Goal: Transaction & Acquisition: Purchase product/service

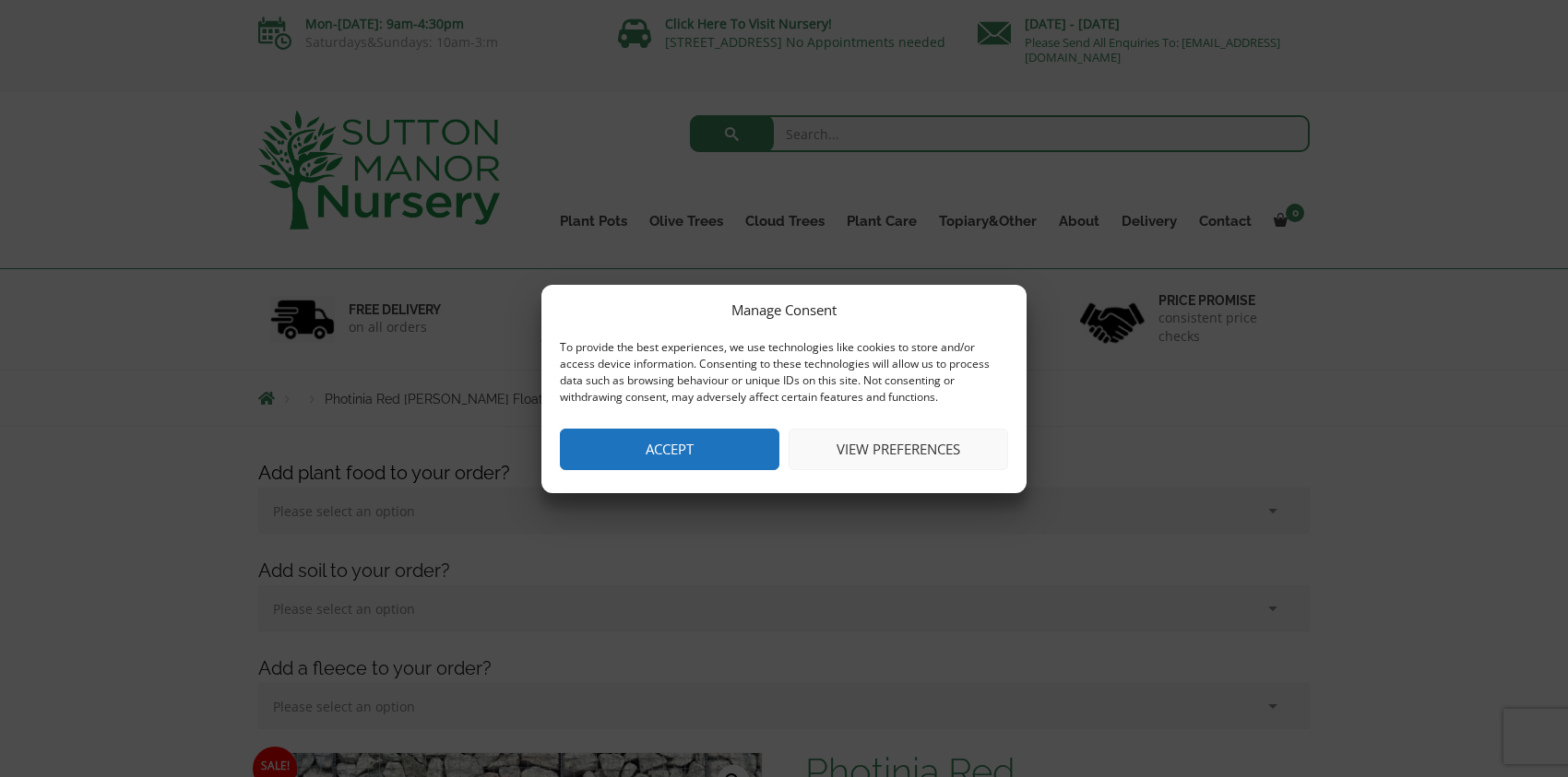
click at [628, 452] on button "Accept" at bounding box center [669, 450] width 220 height 41
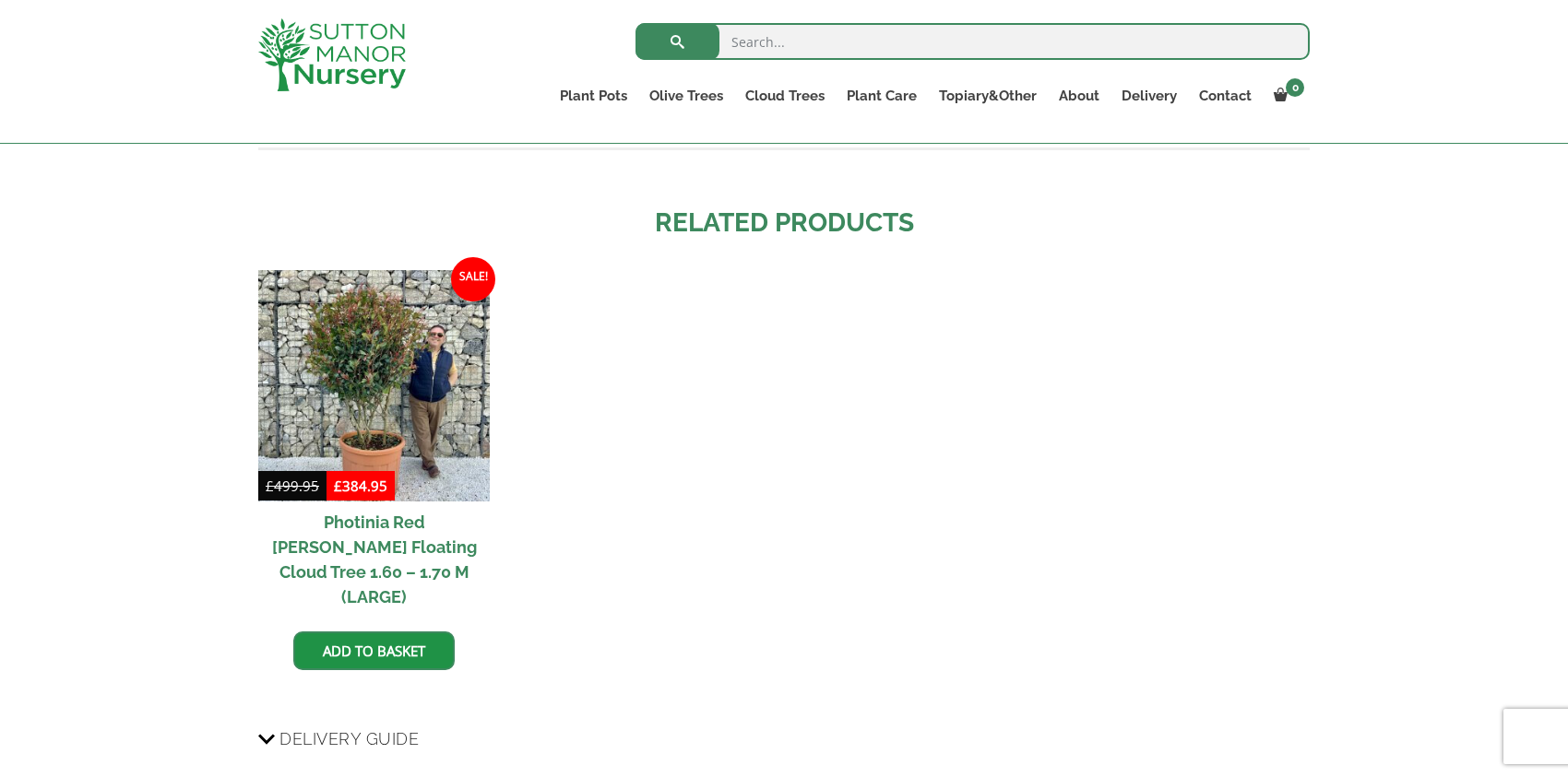
scroll to position [2029, 0]
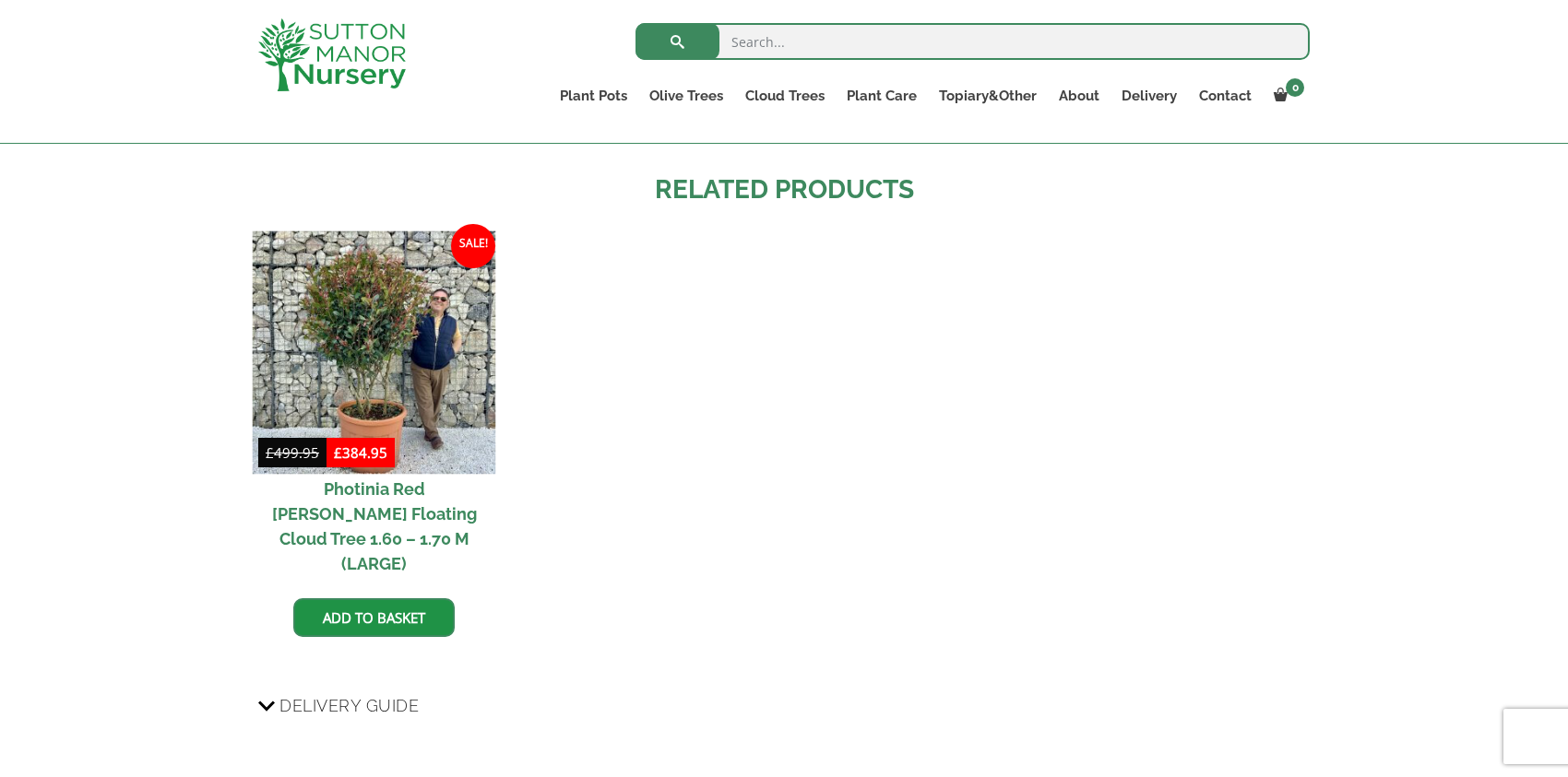
click at [368, 285] on img at bounding box center [374, 353] width 243 height 243
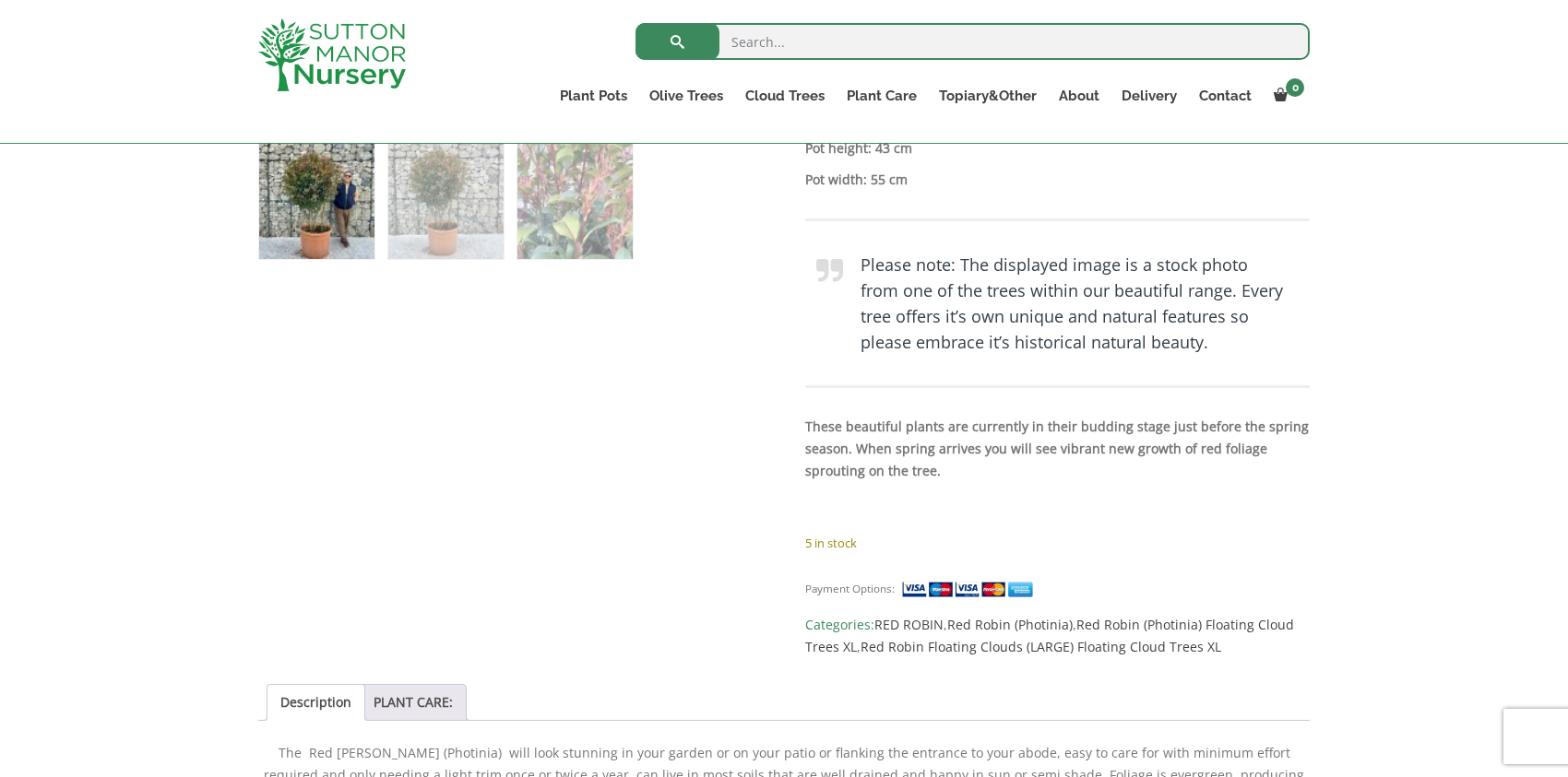
scroll to position [1199, 0]
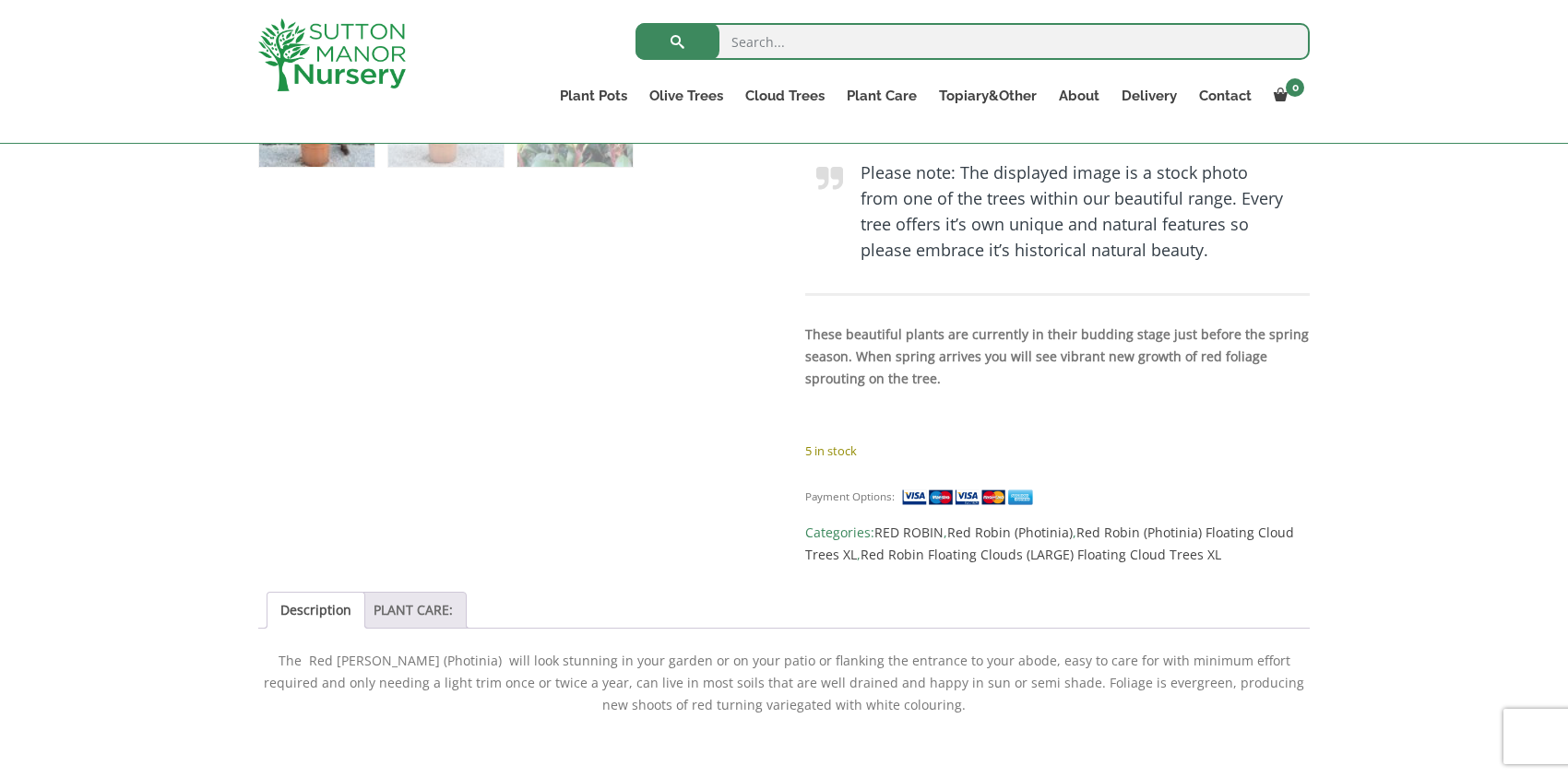
click at [424, 593] on link "PLANT CARE:" at bounding box center [413, 610] width 79 height 35
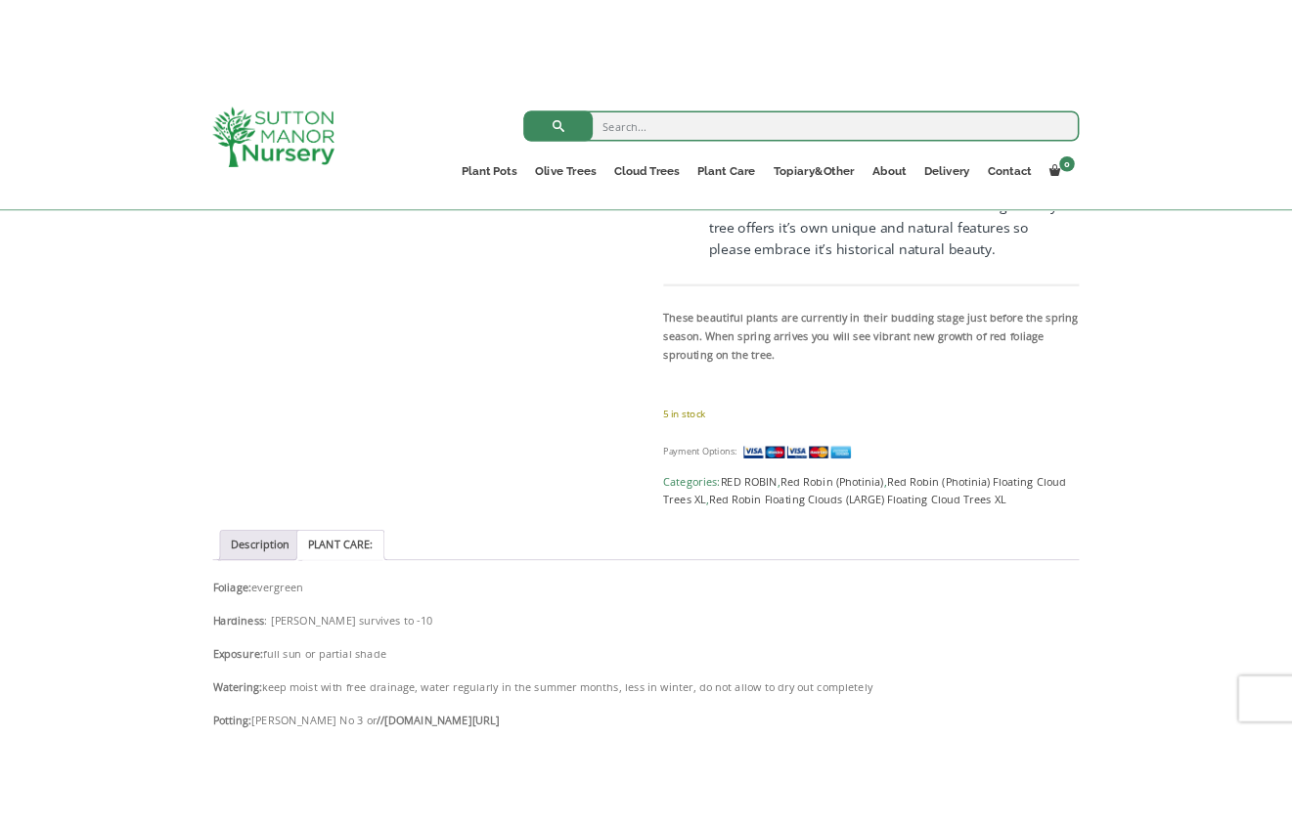
scroll to position [1467, 0]
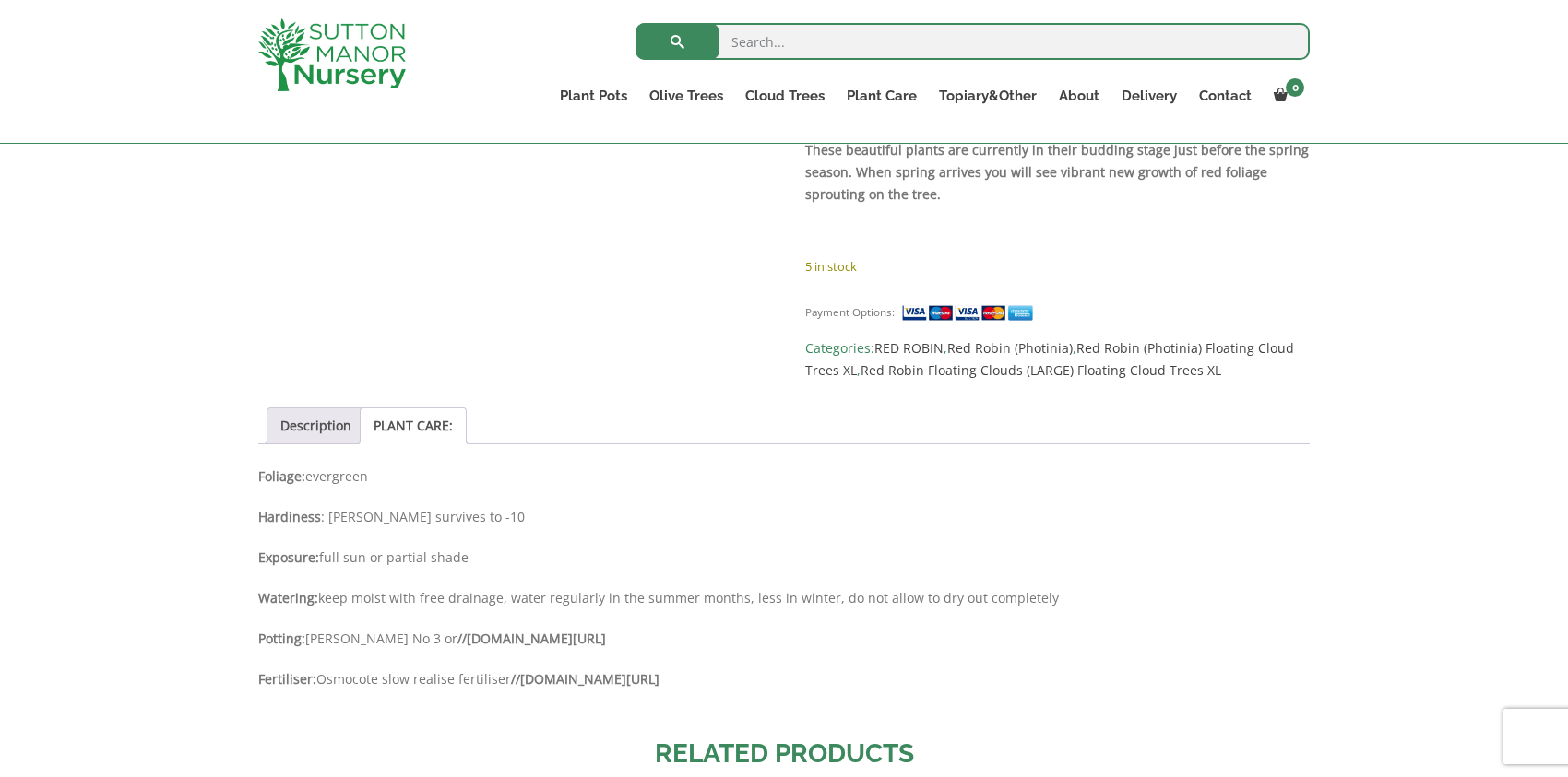
drag, startPoint x: 937, startPoint y: 566, endPoint x: 416, endPoint y: 567, distance: 521.0
click at [416, 628] on p "Potting: John Innes No 3 or //www.suttonmanornursery.co.uk/plant-food-soil/osmo…" at bounding box center [784, 638] width 1051 height 22
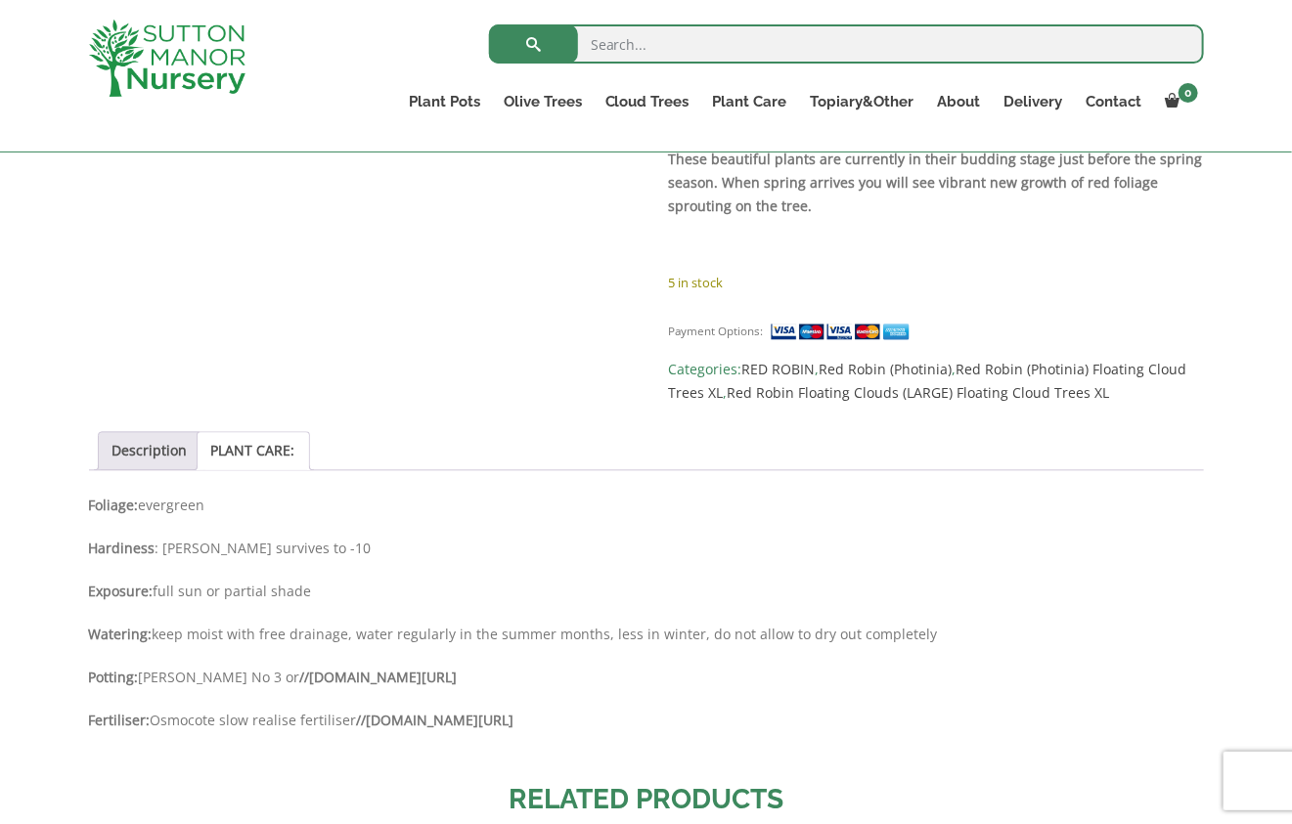
click at [467, 580] on p "Exposure: full sun or partial shade" at bounding box center [646, 591] width 1115 height 23
drag, startPoint x: 272, startPoint y: 600, endPoint x: 788, endPoint y: 607, distance: 516.5
click at [788, 666] on p "Potting: John Innes No 3 or //www.suttonmanornursery.co.uk/plant-food-soil/osmo…" at bounding box center [646, 677] width 1115 height 23
drag, startPoint x: 738, startPoint y: 598, endPoint x: 716, endPoint y: 598, distance: 22.5
copy strong "www.suttonmanornursery.co.uk/plant-food-soil/osmocote-slow-release-preplant"
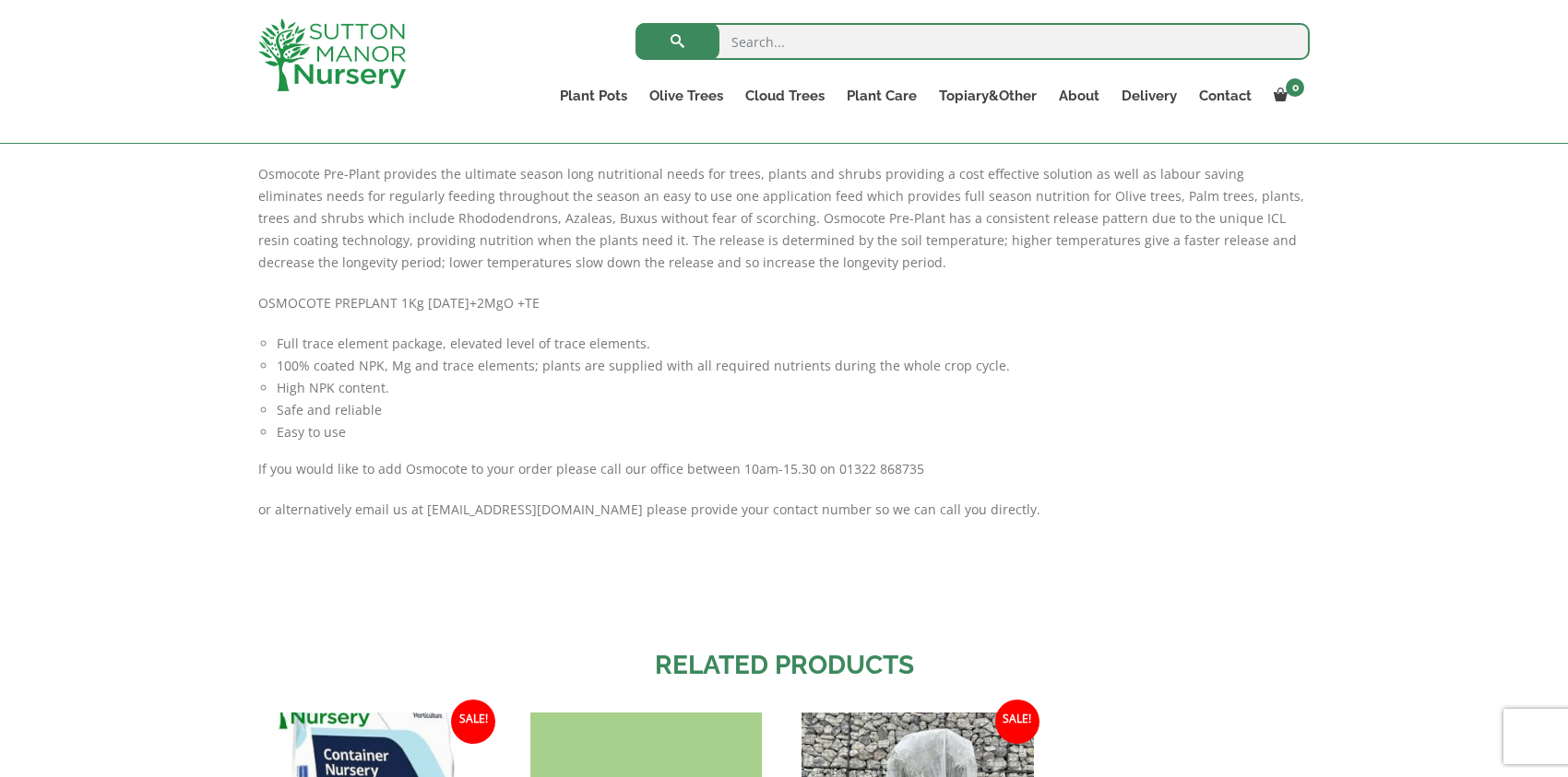
scroll to position [1291, 0]
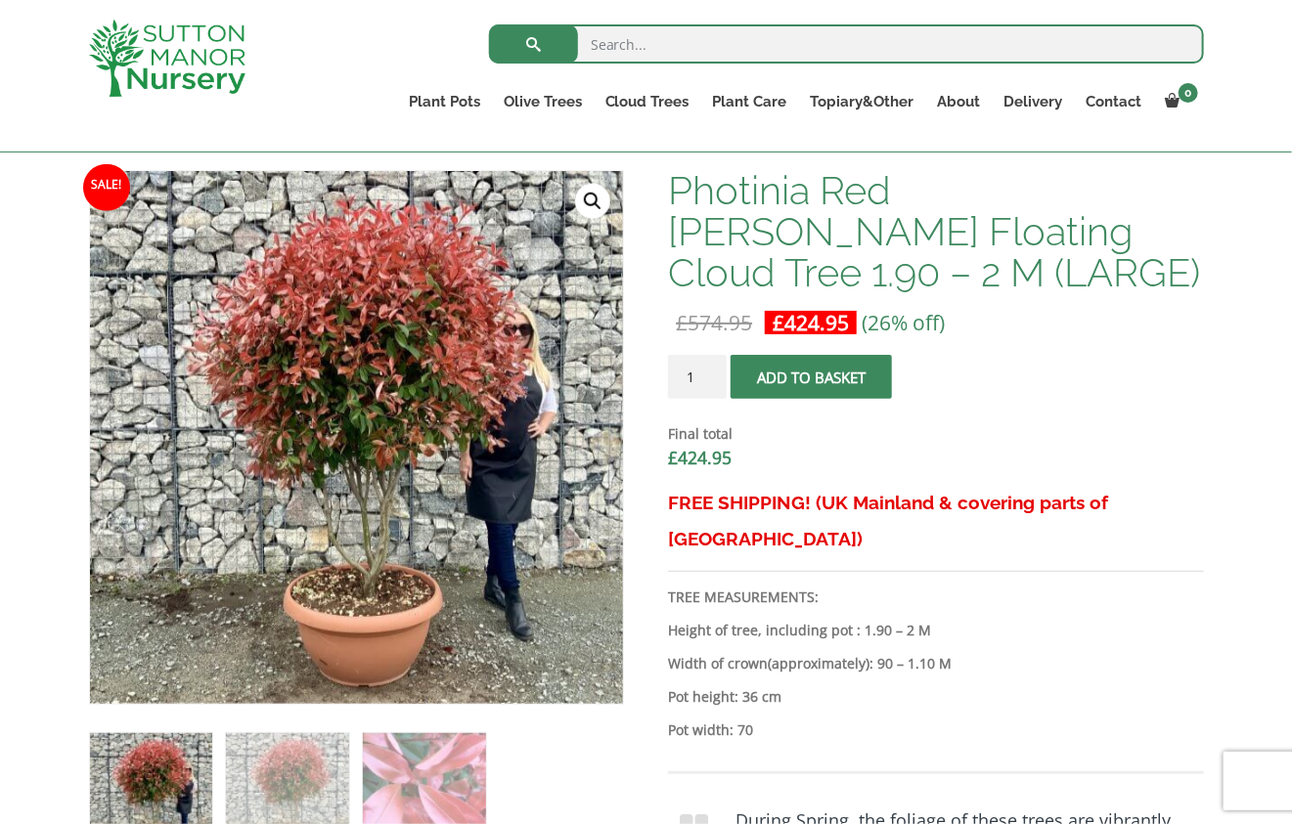
scroll to position [489, 0]
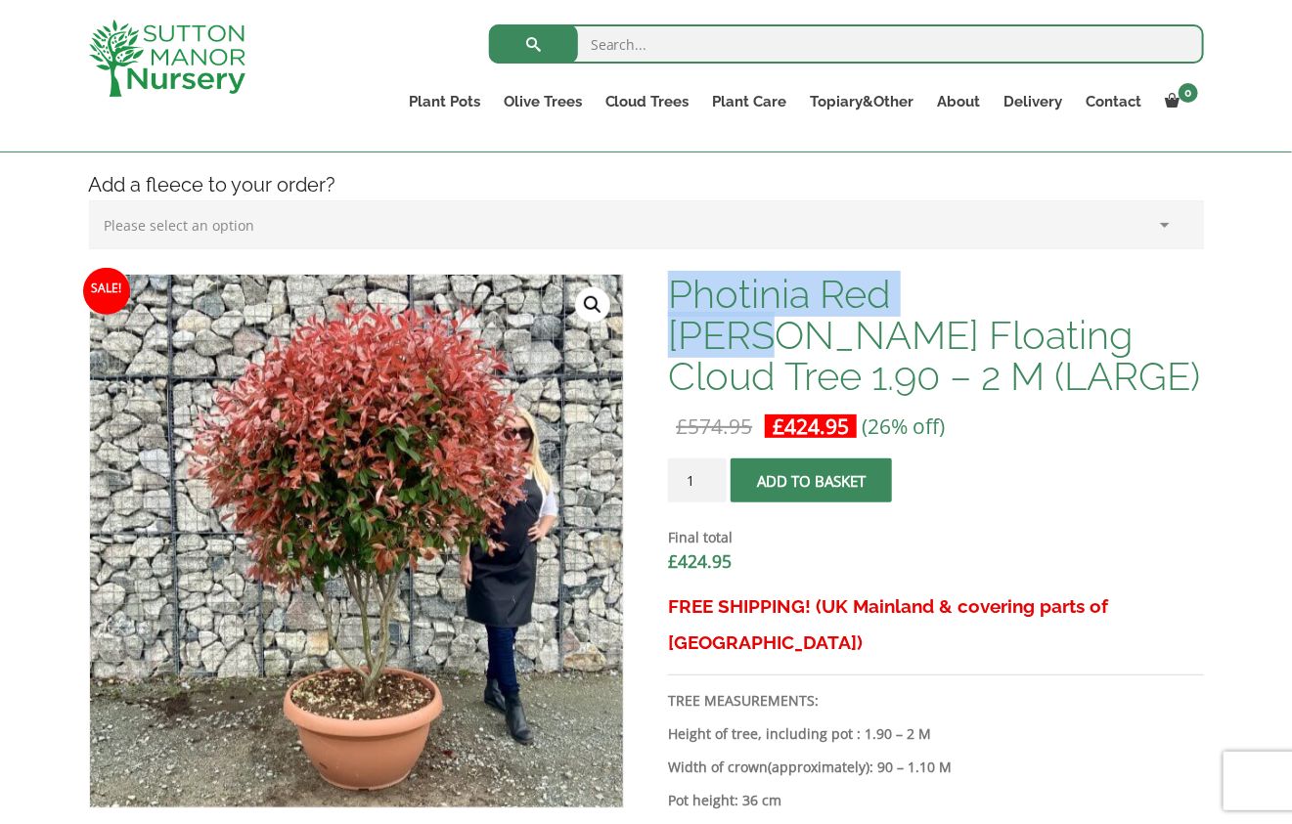
drag, startPoint x: 669, startPoint y: 294, endPoint x: 1007, endPoint y: 288, distance: 338.5
click at [1007, 288] on h1 "Photinia Red Robin Floating Cloud Tree 1.90 – 2 M (LARGE)" at bounding box center [935, 335] width 535 height 123
copy h1 "Photinia Red Robin"
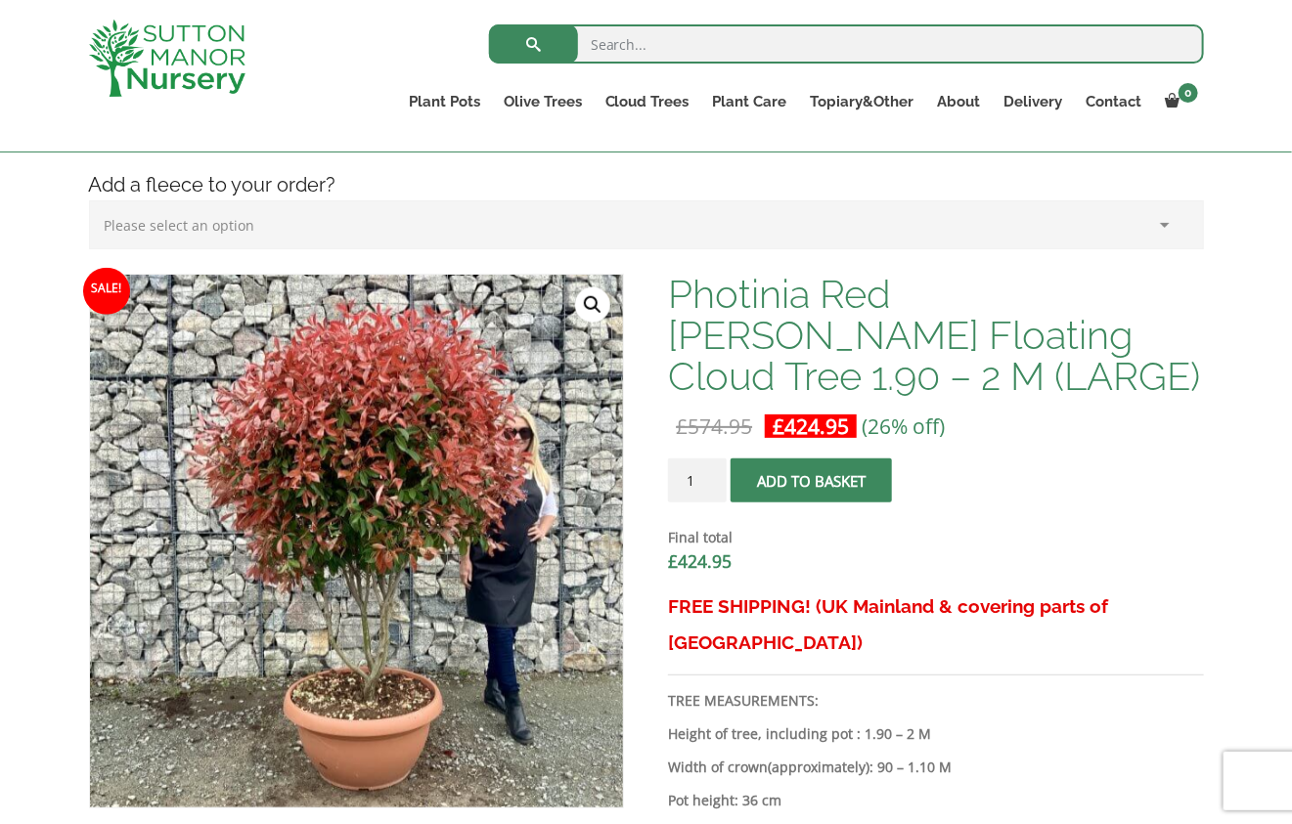
click at [1067, 342] on h1 "Photinia Red Robin Floating Cloud Tree 1.90 – 2 M (LARGE)" at bounding box center [935, 335] width 535 height 123
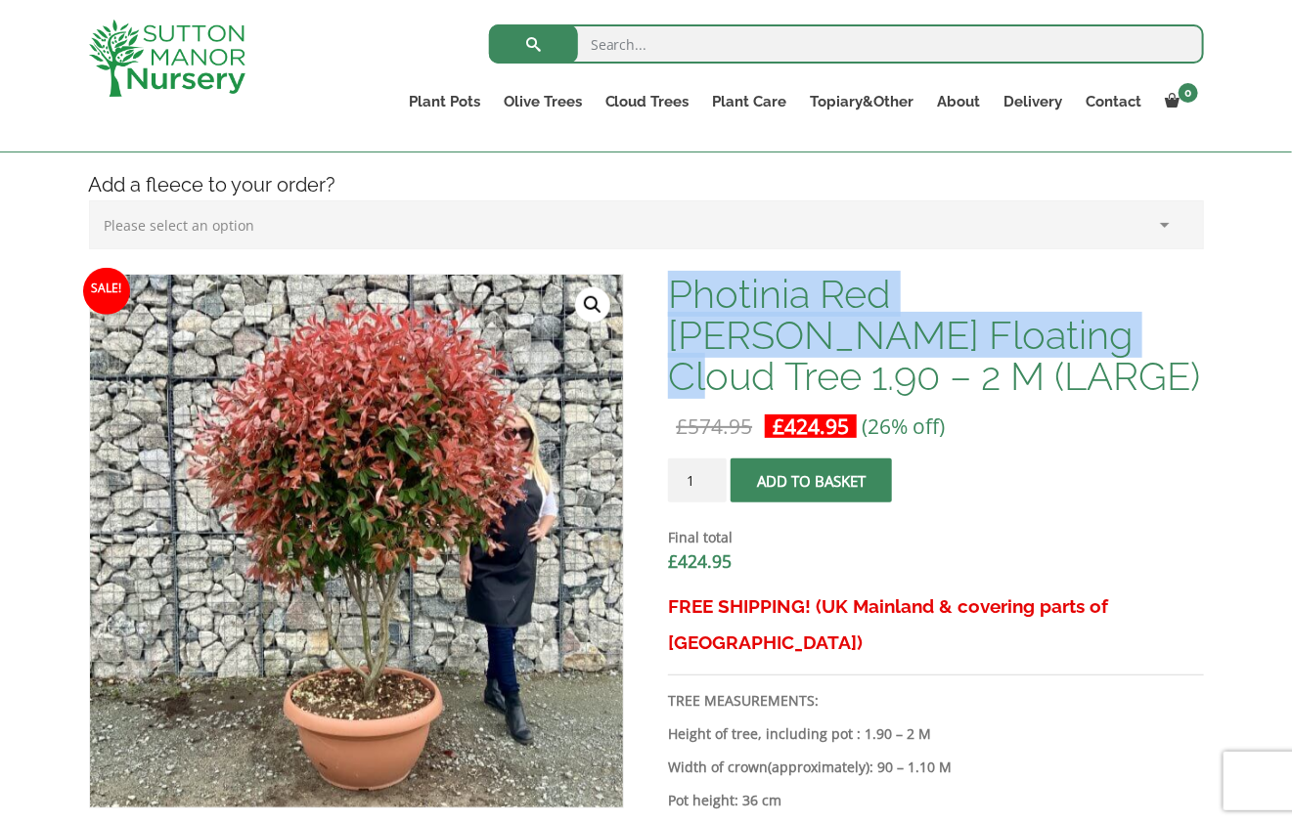
drag, startPoint x: 674, startPoint y: 294, endPoint x: 856, endPoint y: 343, distance: 188.4
click at [856, 343] on h1 "Photinia Red Robin Floating Cloud Tree 1.90 – 2 M (LARGE)" at bounding box center [935, 335] width 535 height 123
copy h1 "Photinia Red Robin Floating Cloud Tree"
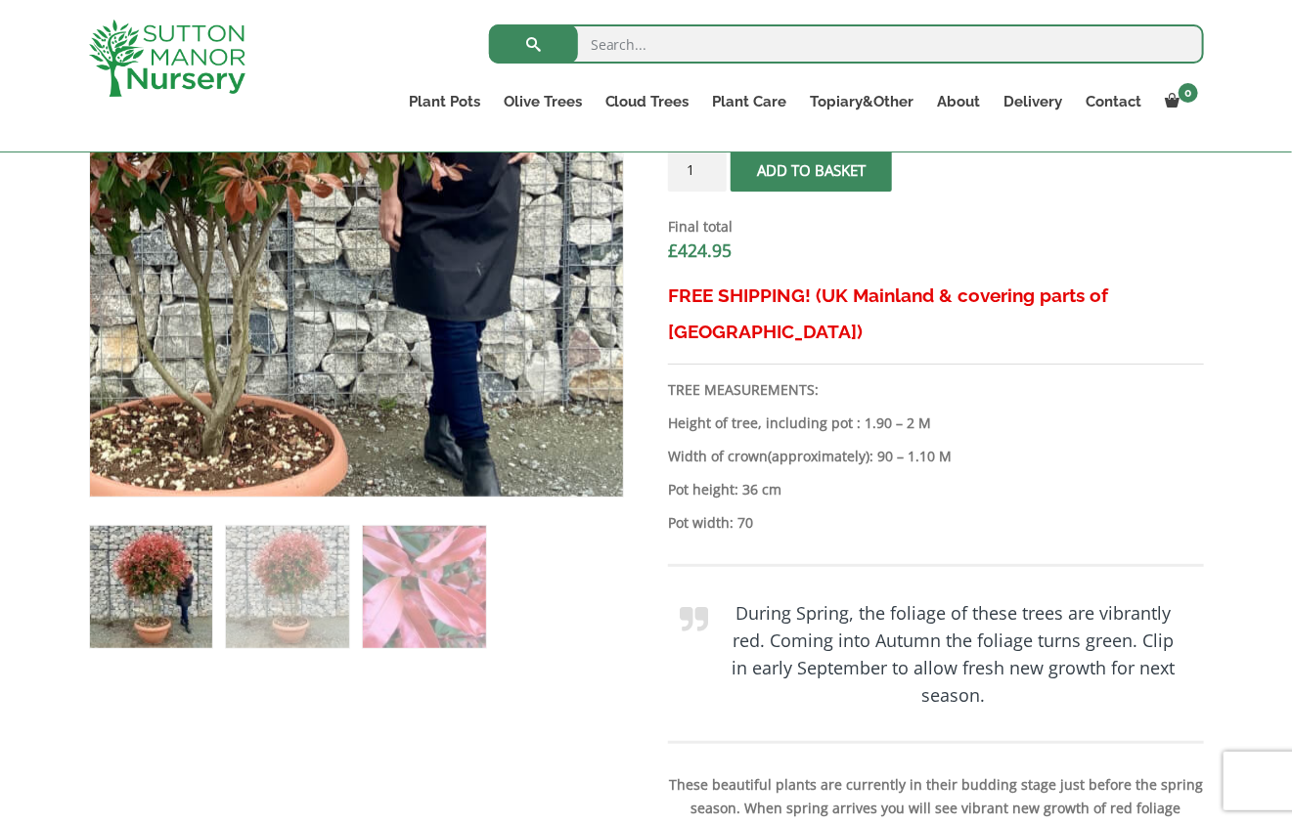
scroll to position [213, 0]
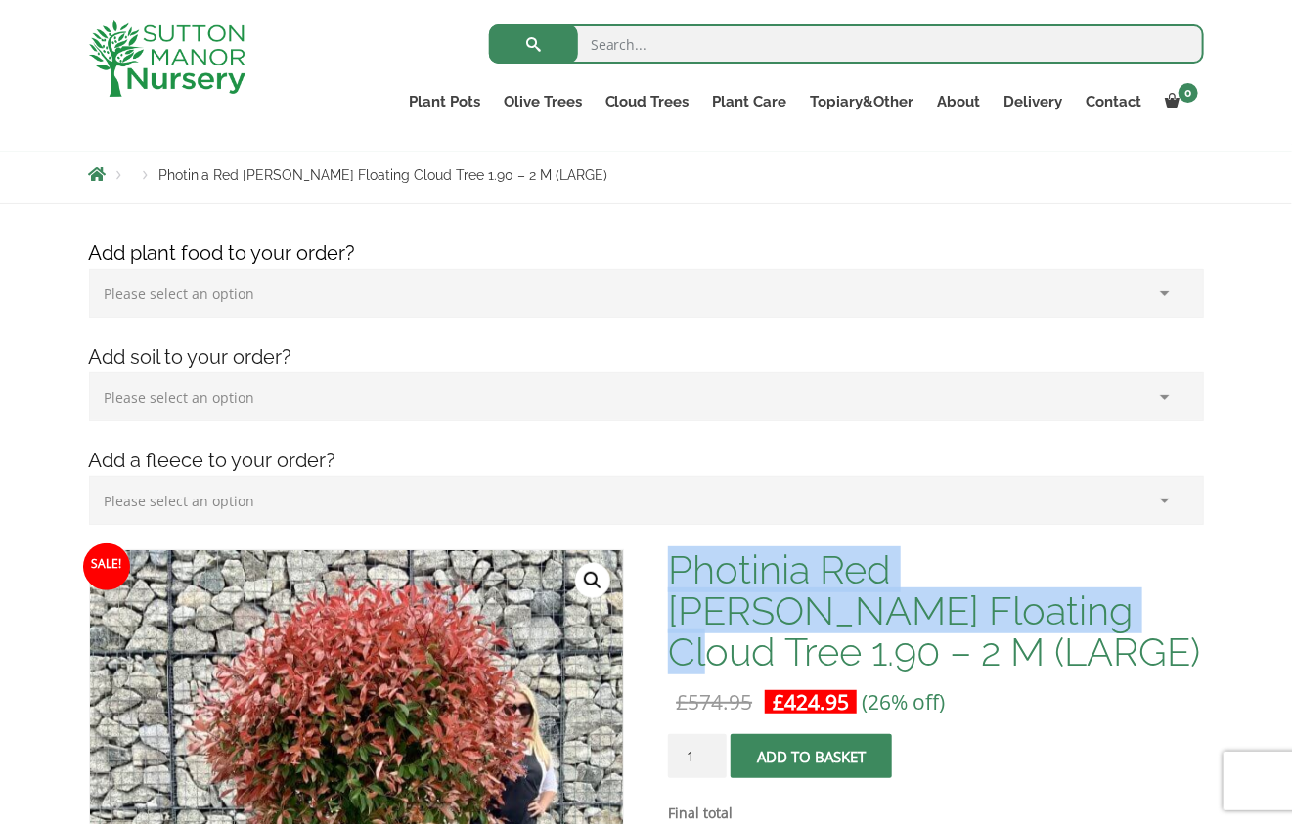
drag, startPoint x: 673, startPoint y: 572, endPoint x: 856, endPoint y: 626, distance: 190.6
click at [856, 626] on h1 "Photinia Red Robin Floating Cloud Tree 1.90 – 2 M (LARGE)" at bounding box center [935, 611] width 535 height 123
copy h1 "Photinia Red Robin Floating Cloud Tree"
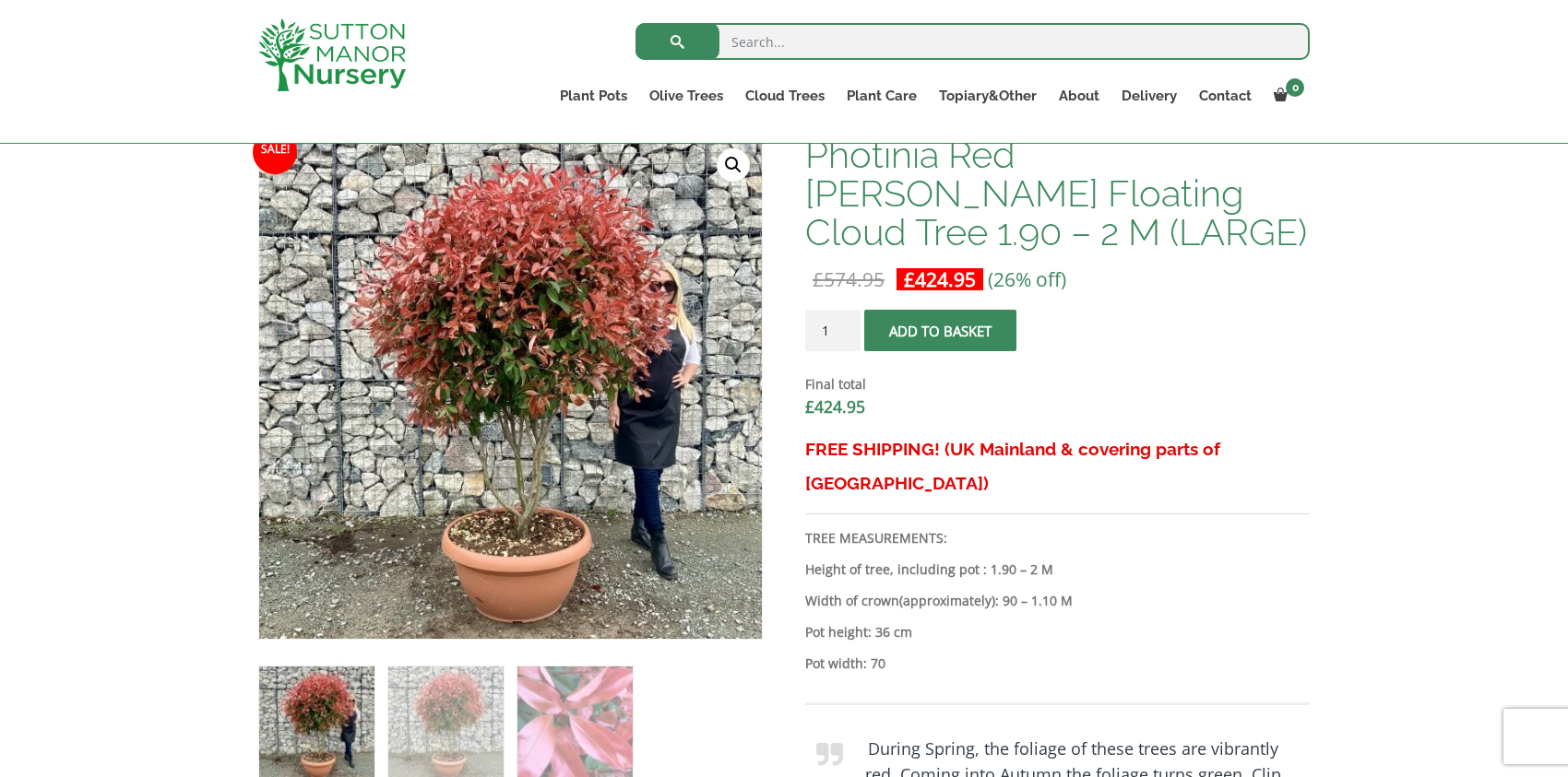
scroll to position [646, 0]
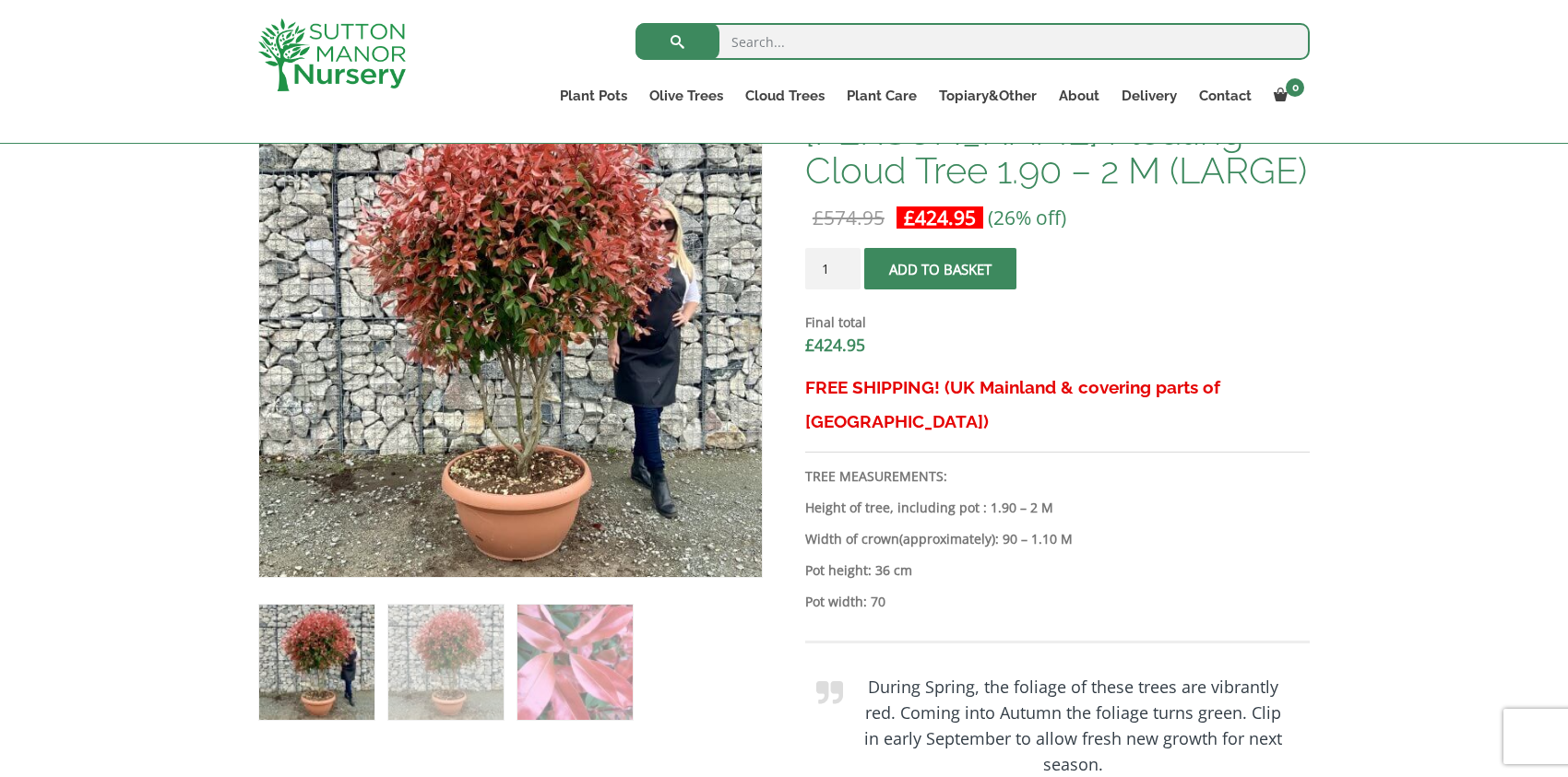
click at [940, 270] on span "submit" at bounding box center [940, 270] width 0 height 0
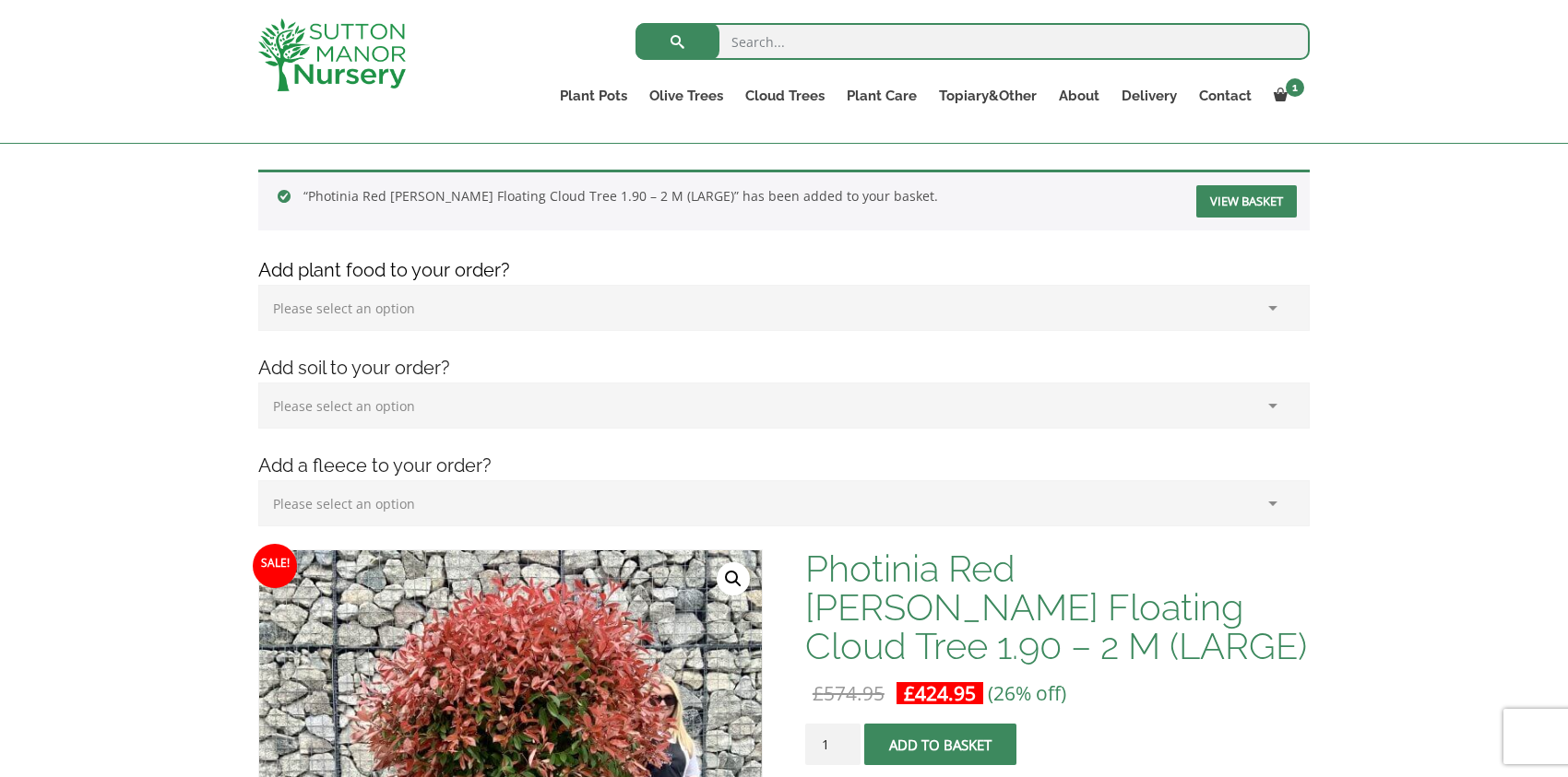
scroll to position [276, 0]
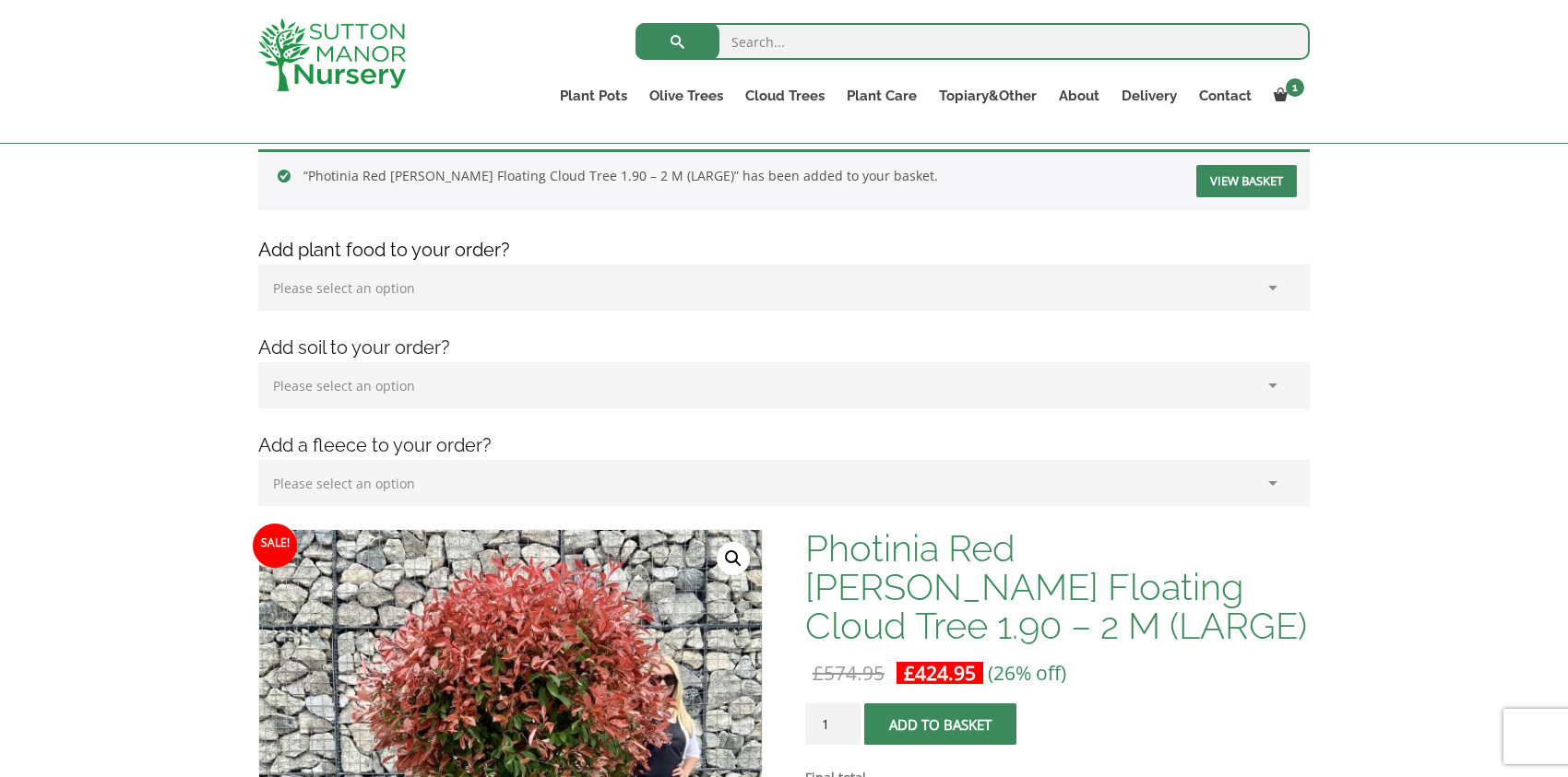
drag, startPoint x: 0, startPoint y: 0, endPoint x: 900, endPoint y: 273, distance: 940.5
click at [900, 273] on select "Please select an option (x1) 1k Bag (£15.00) (x2) 1k Bag (£30.00) (x3) 1k Bag (…" at bounding box center [784, 288] width 1051 height 46
click at [903, 236] on h4 "Add plant food to your order?" at bounding box center [784, 250] width 1079 height 28
click at [458, 444] on h4 "Add a fleece to your order?" at bounding box center [784, 446] width 1079 height 28
click at [472, 487] on select "Please select an option (x1) Horticultural Fleece (£24.95)" at bounding box center [784, 483] width 1051 height 46
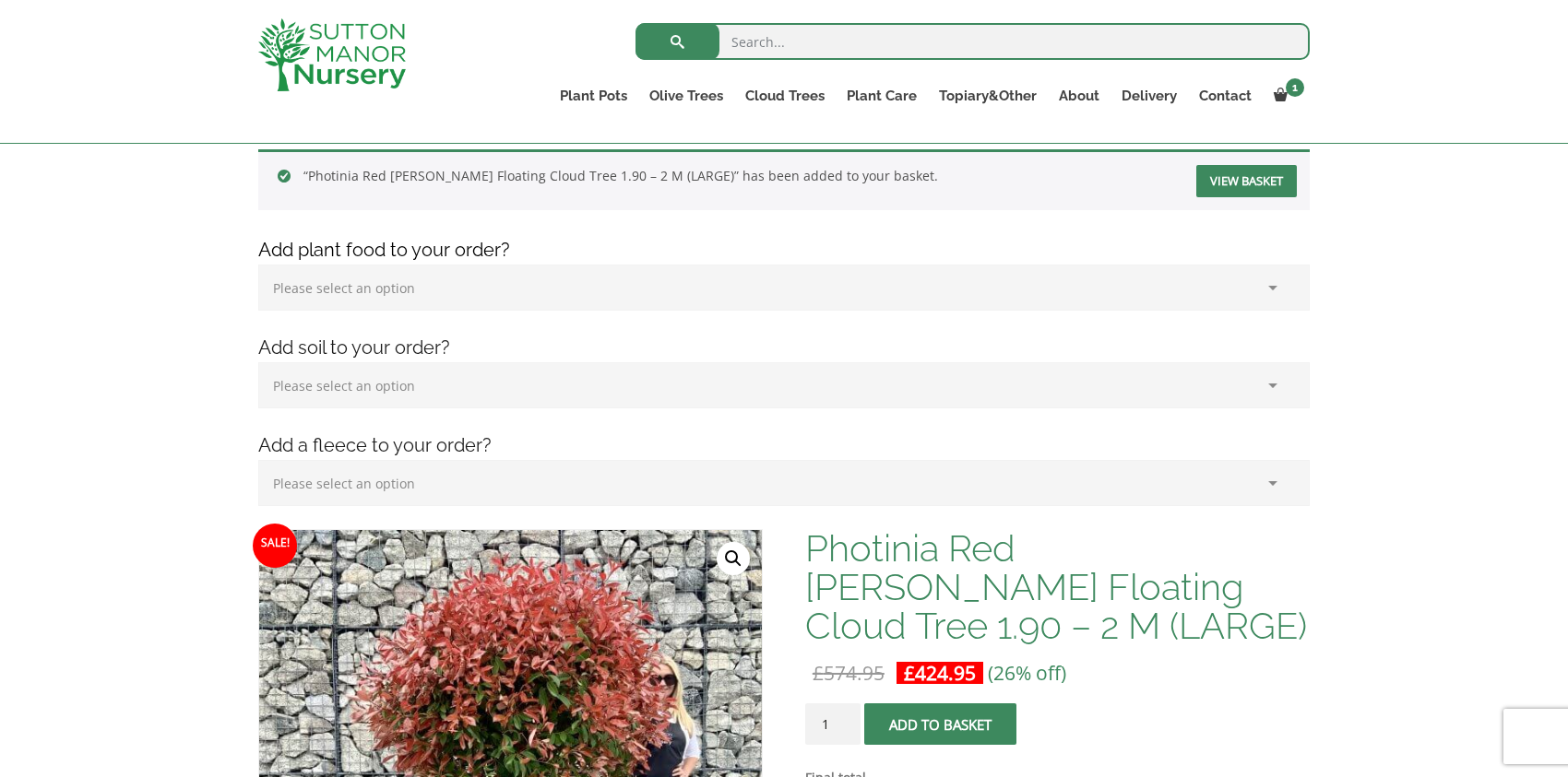
click at [548, 382] on select "Please select an option (x1) 75L Bag (£34.99) (x2) 75L Bag (£69.98) (x3) 75L Ba…" at bounding box center [784, 385] width 1051 height 46
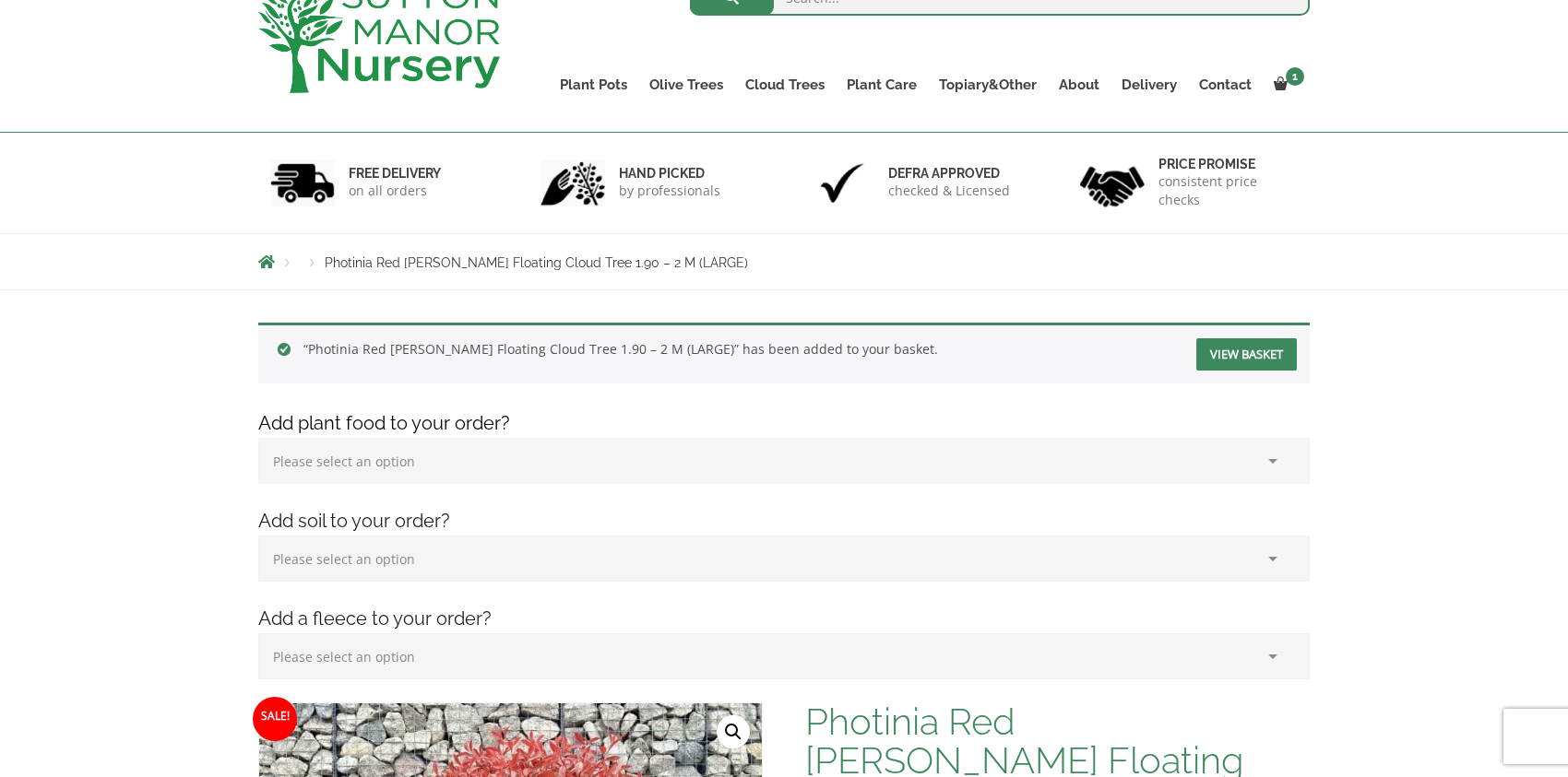
scroll to position [0, 0]
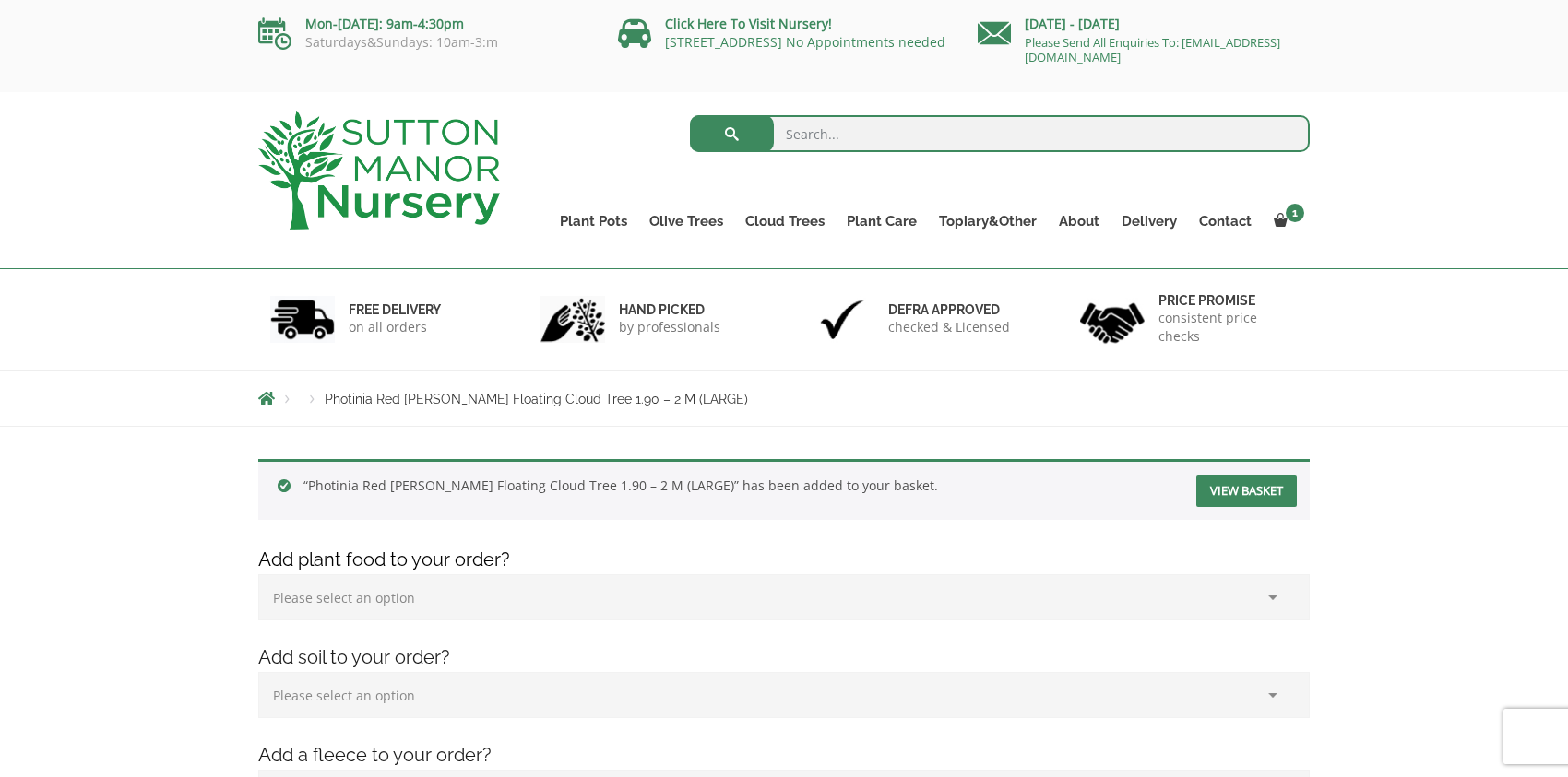
click at [1409, 342] on div "FREE DELIVERY on all orders hand picked by professionals Defra approved checked…" at bounding box center [784, 320] width 1568 height 101
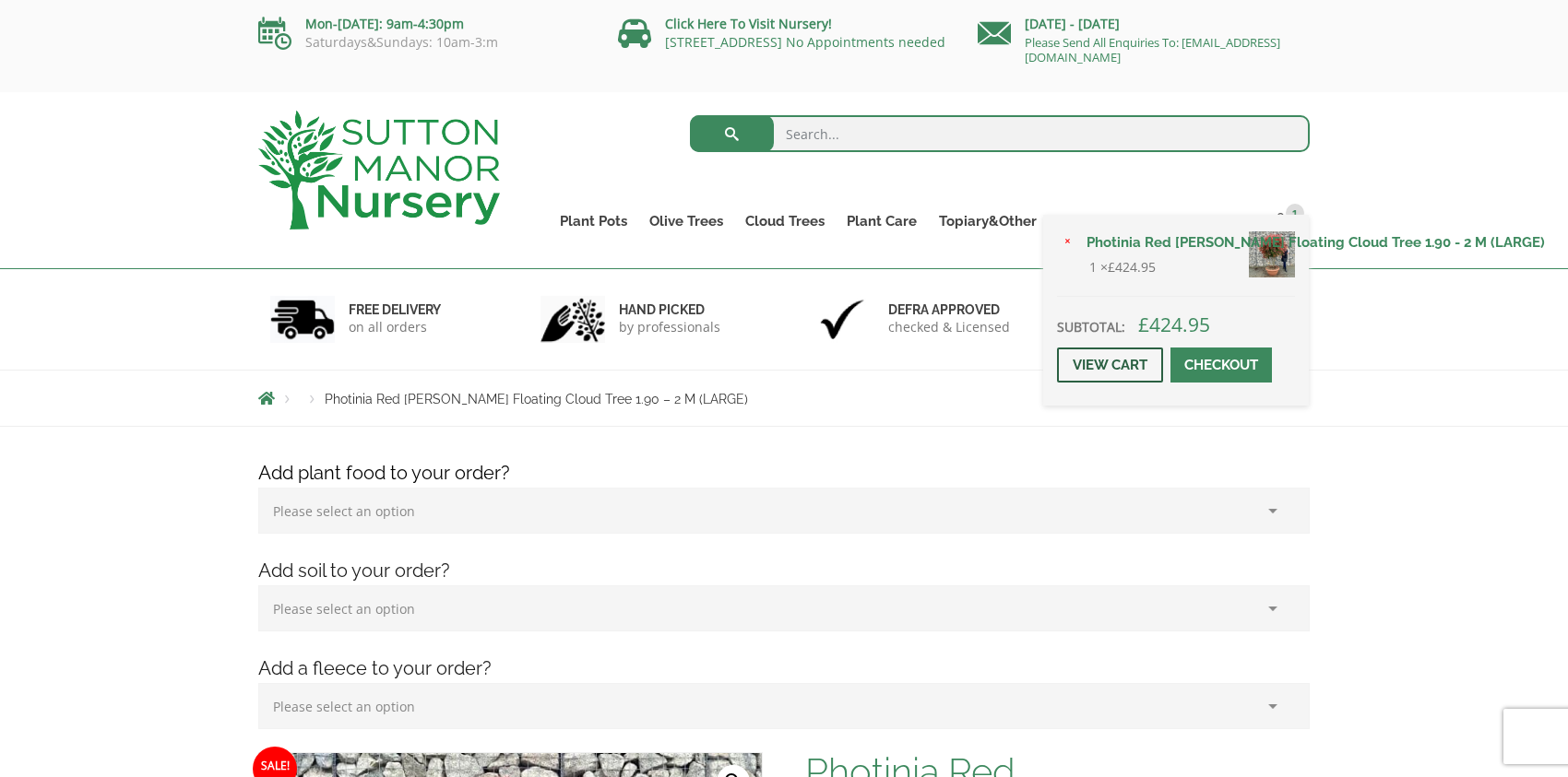
click at [1129, 368] on link "View cart" at bounding box center [1110, 365] width 106 height 35
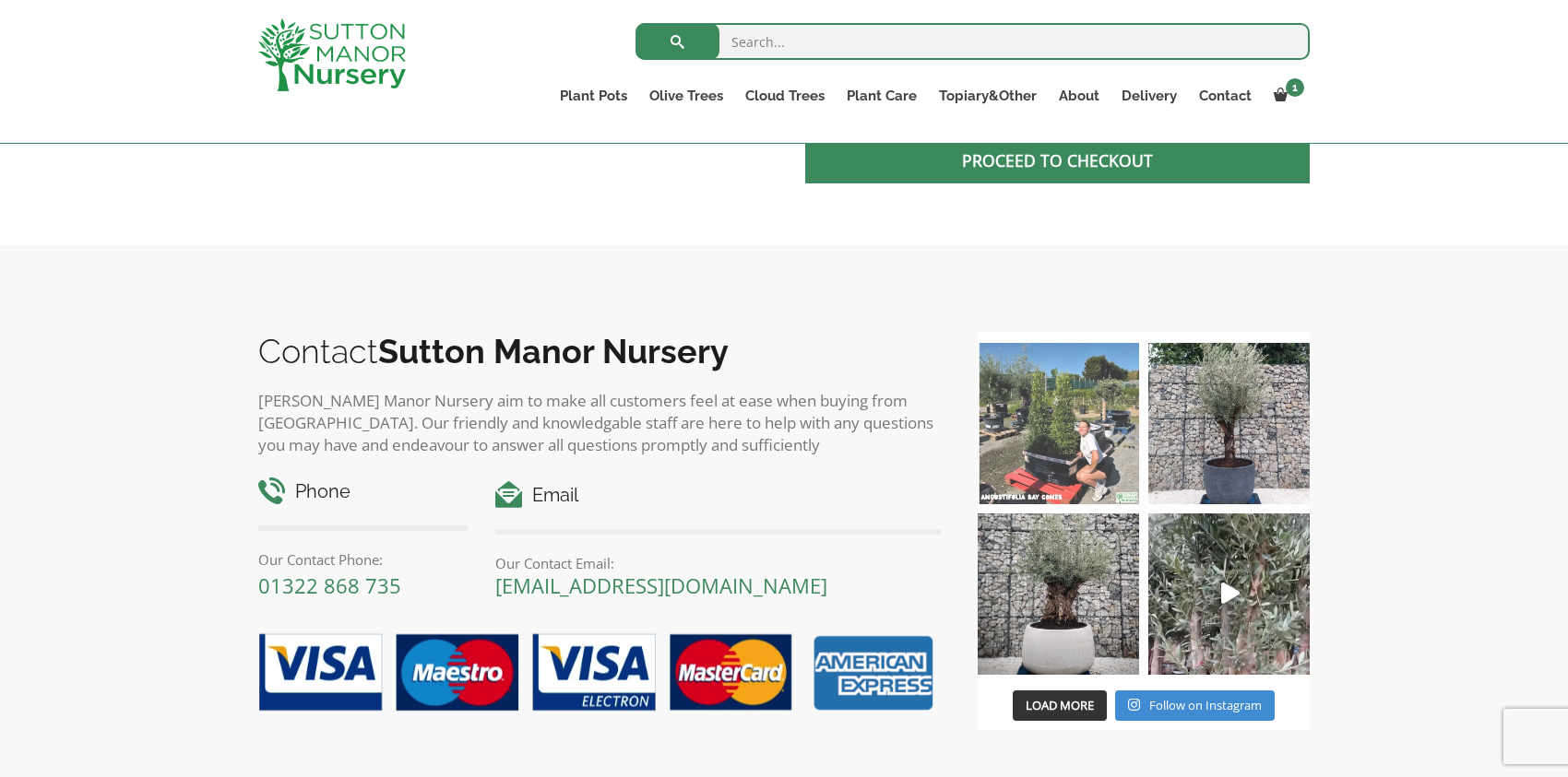
scroll to position [922, 0]
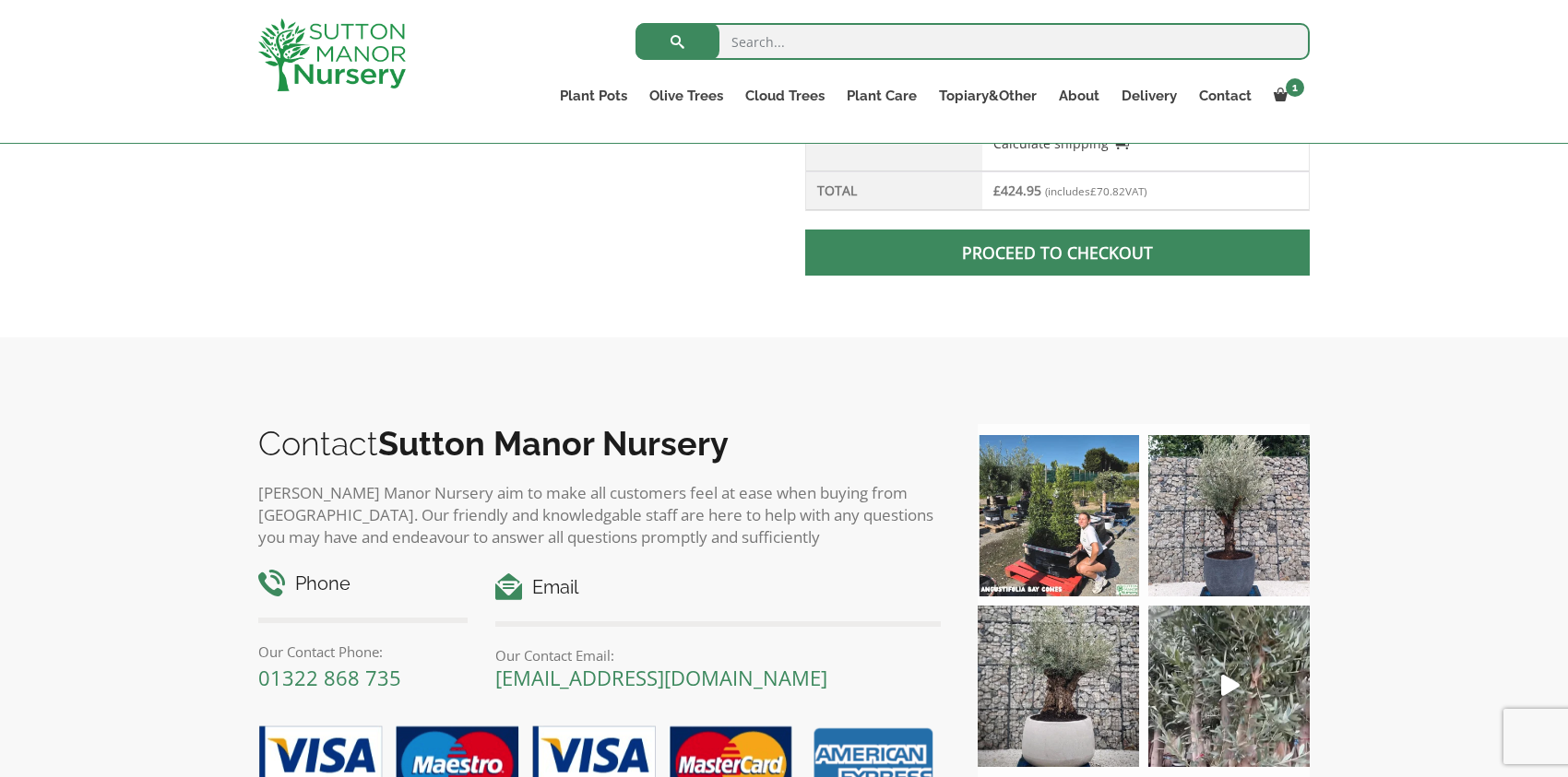
click at [1057, 253] on span at bounding box center [1057, 253] width 0 height 0
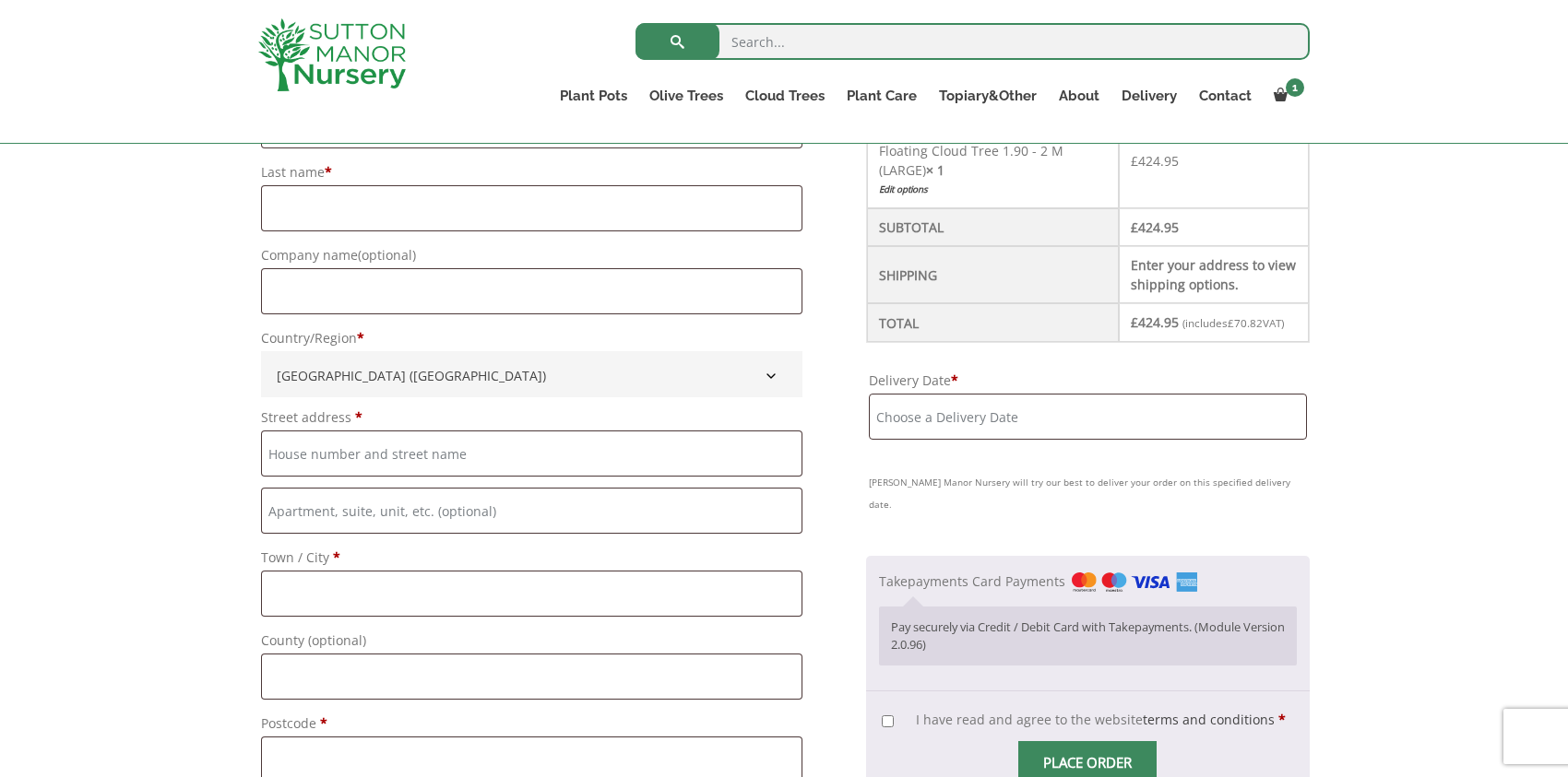
scroll to position [646, 0]
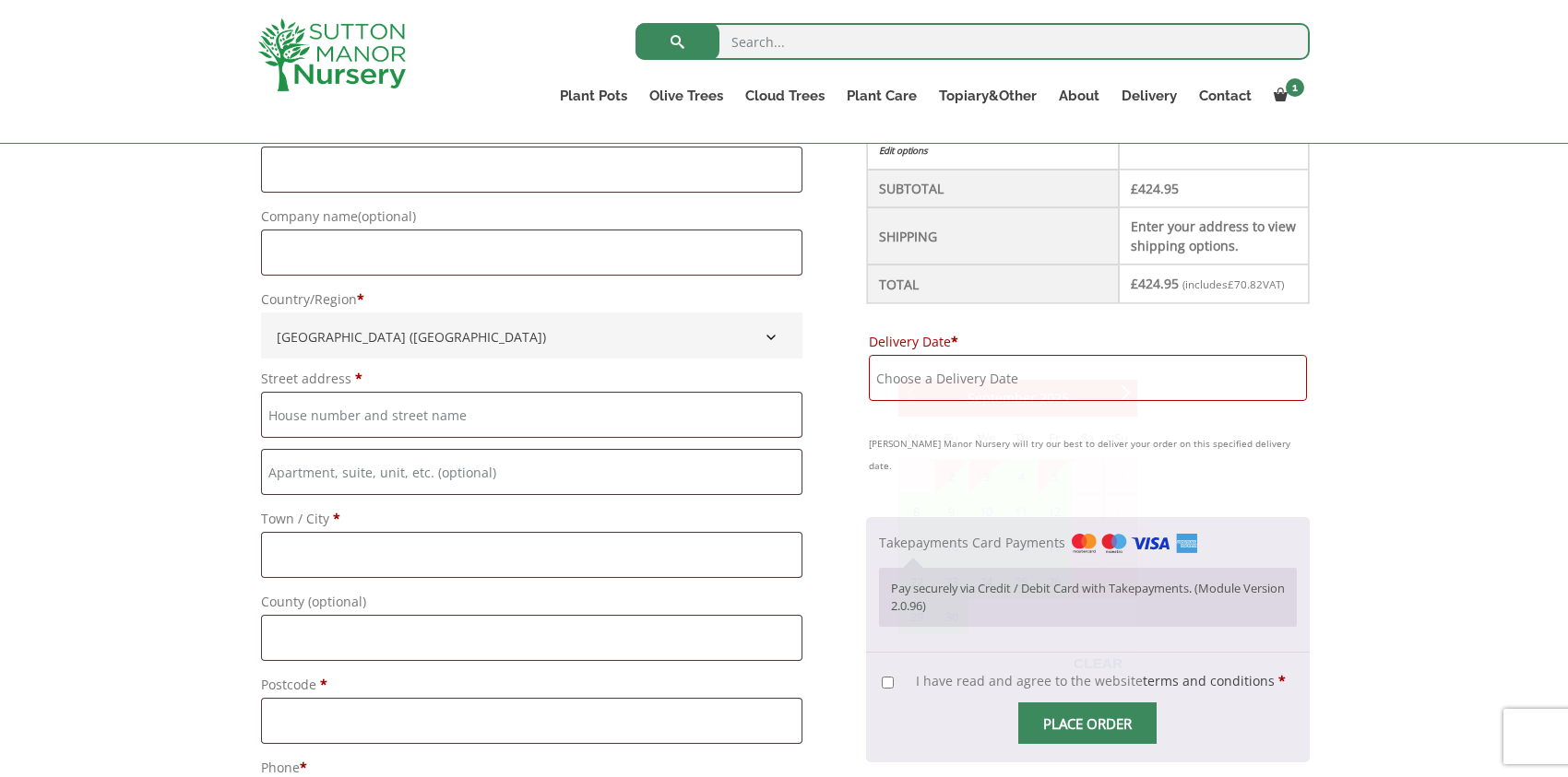
click at [1039, 355] on input "Delivery Date *" at bounding box center [1087, 378] width 438 height 46
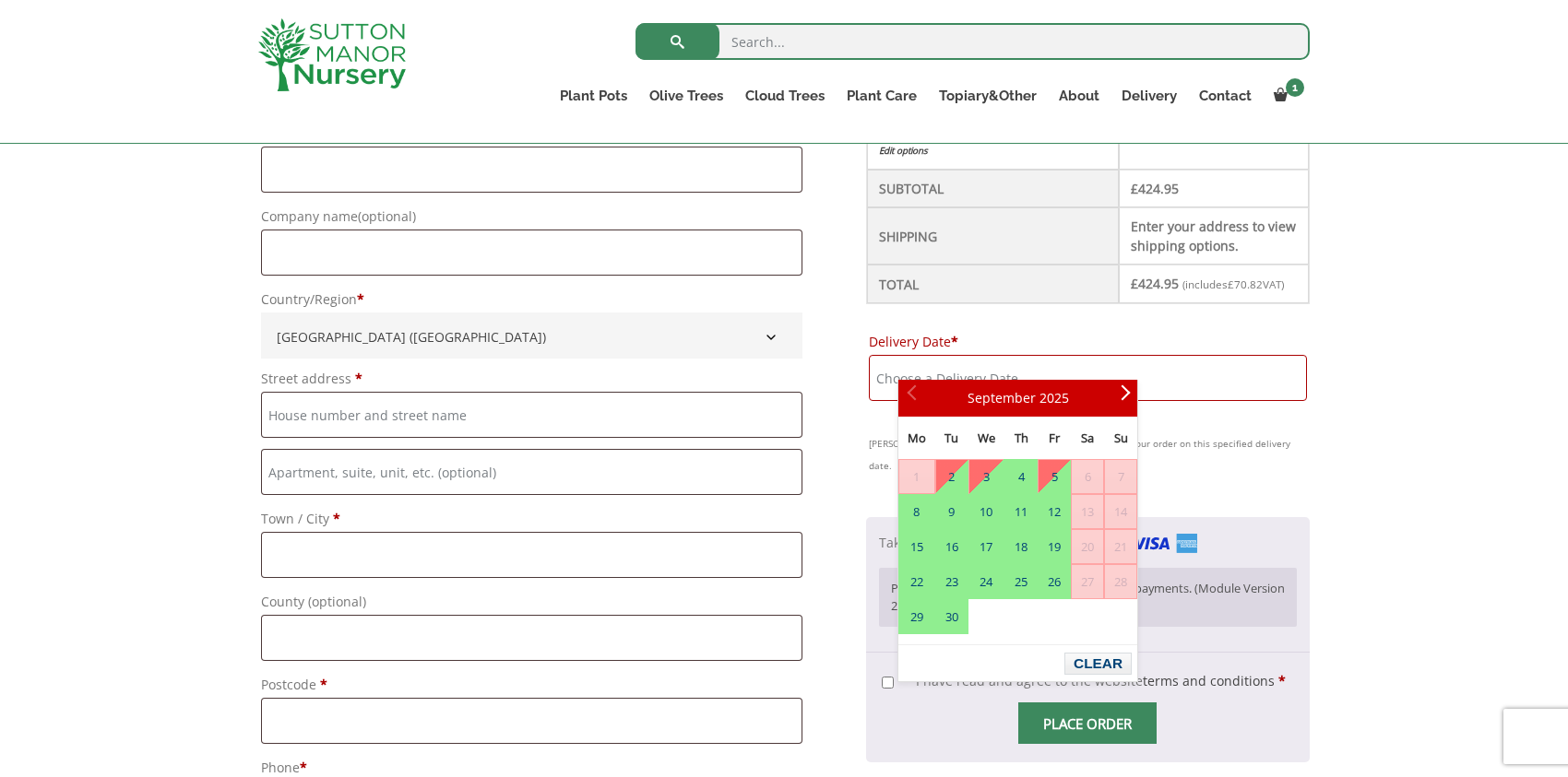
click at [1089, 472] on span "6" at bounding box center [1086, 476] width 31 height 33
click at [1119, 473] on span "7" at bounding box center [1120, 476] width 31 height 33
click at [916, 400] on span "Prev" at bounding box center [914, 399] width 15 height 15
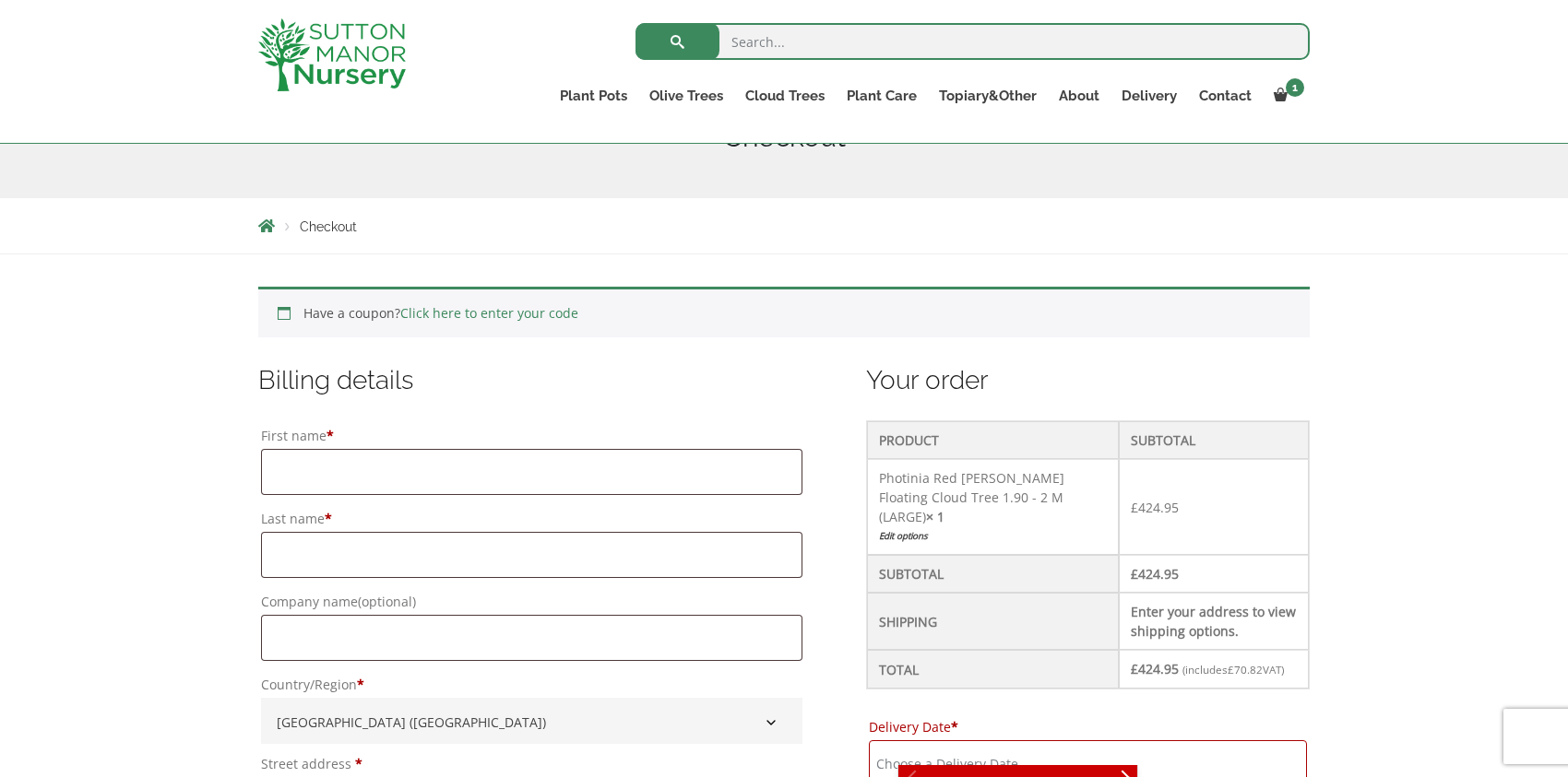
scroll to position [461, 0]
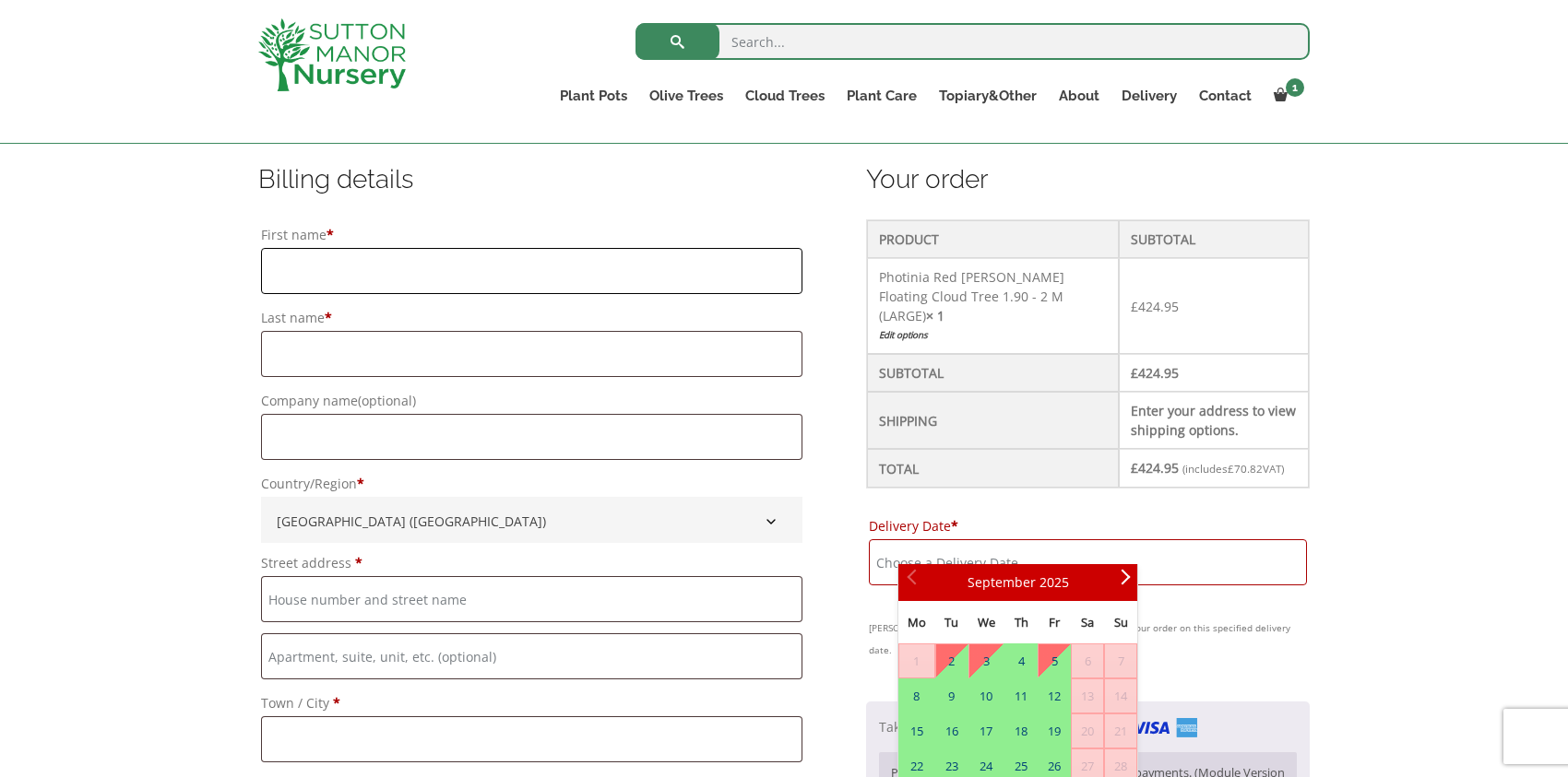
click at [484, 273] on input "First name *" at bounding box center [532, 271] width 541 height 46
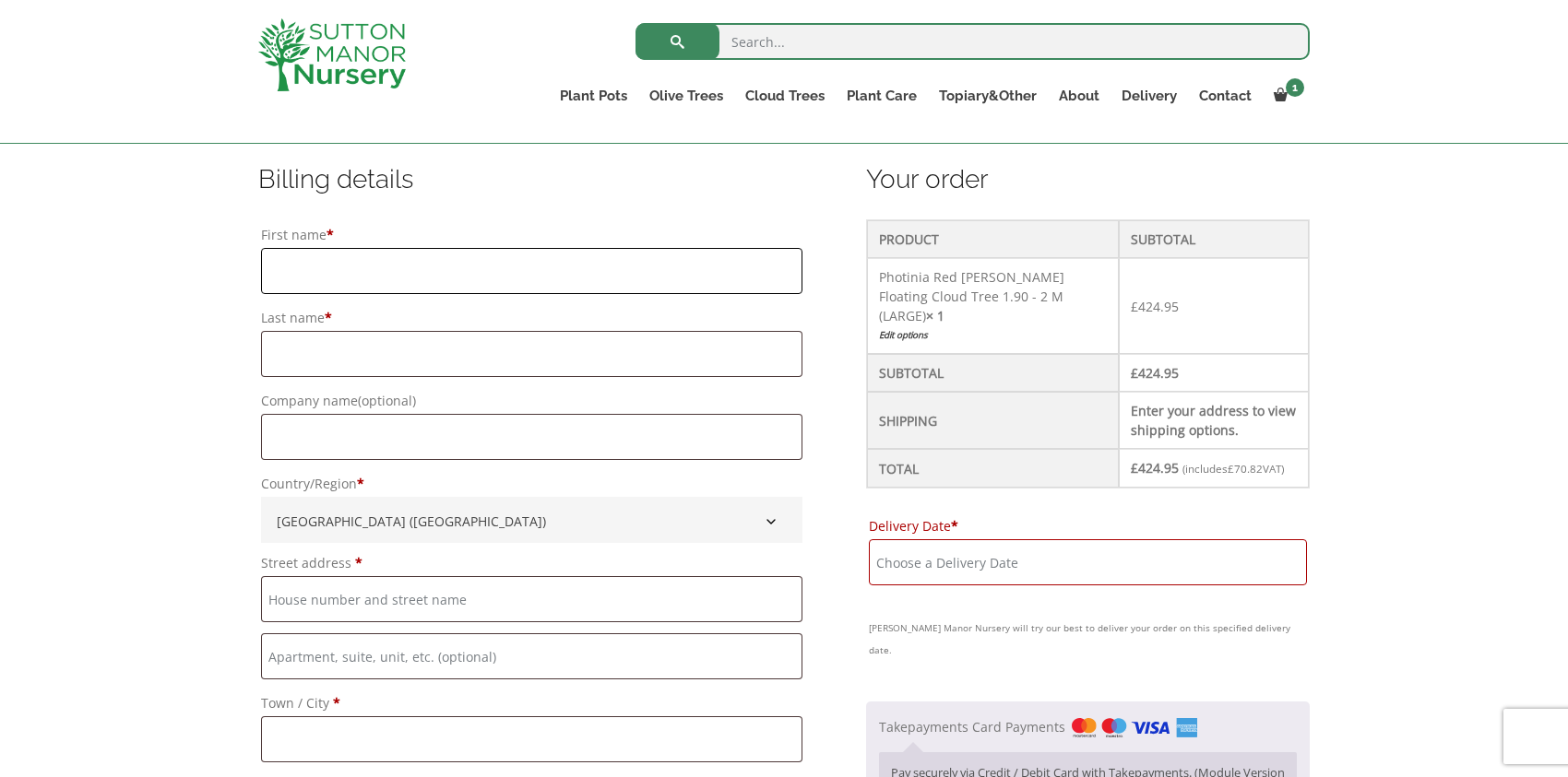
type input "[PERSON_NAME]"
type input "Corfield"
type input "[STREET_ADDRESS]"
type input "[GEOGRAPHIC_DATA]"
type input "N10 1JL"
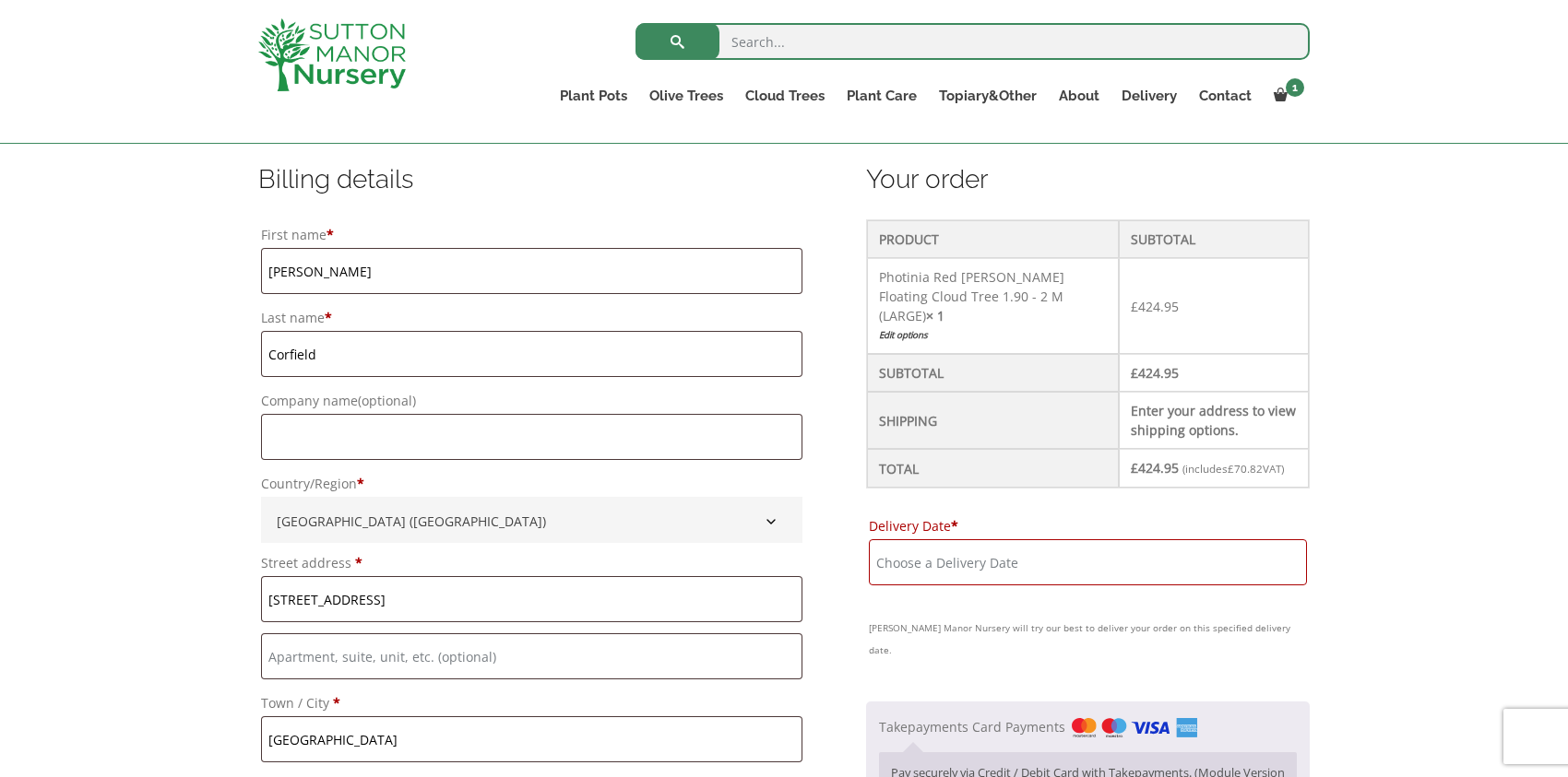
type input "[EMAIL_ADDRESS][DOMAIN_NAME]"
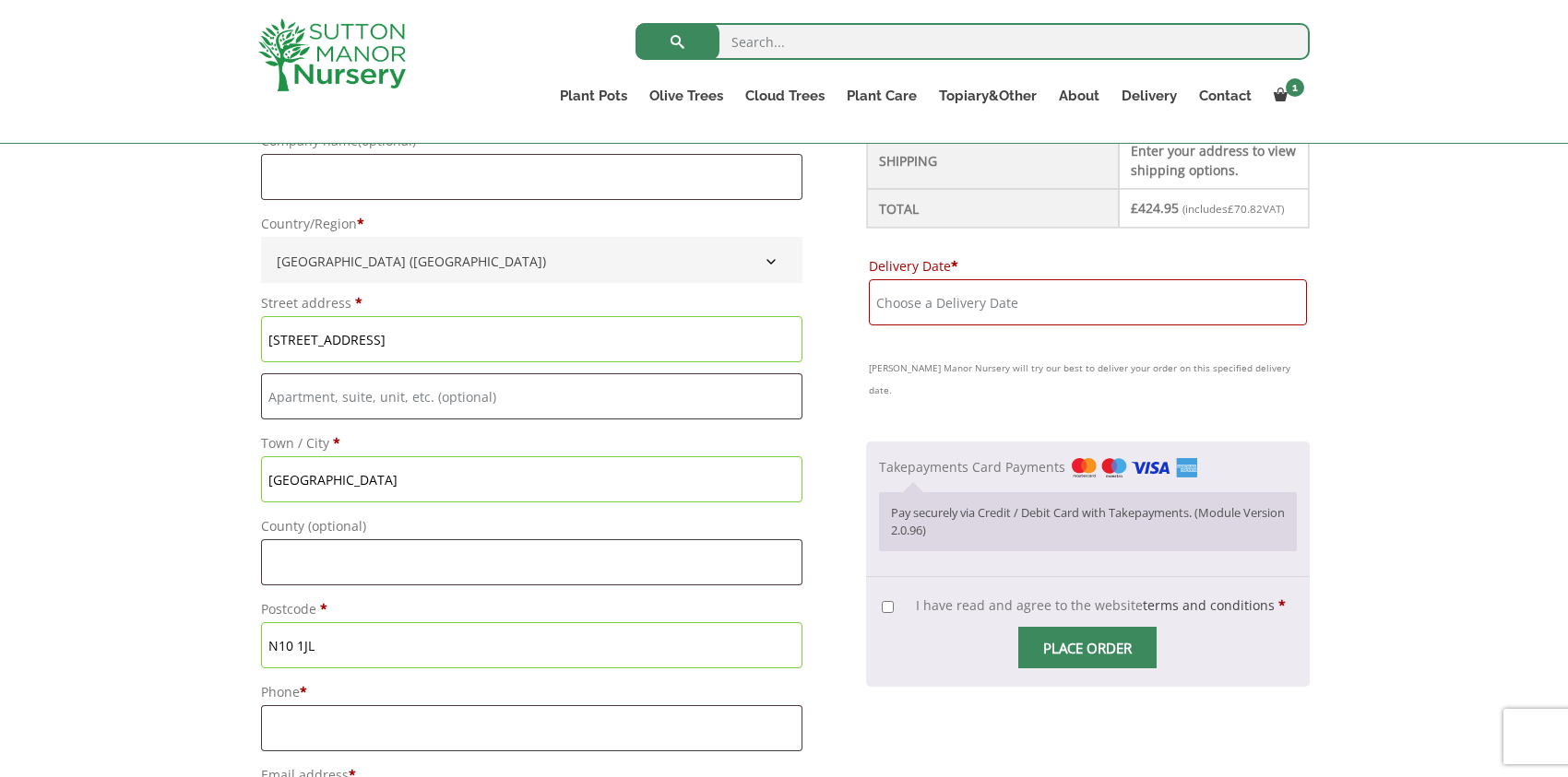
scroll to position [922, 0]
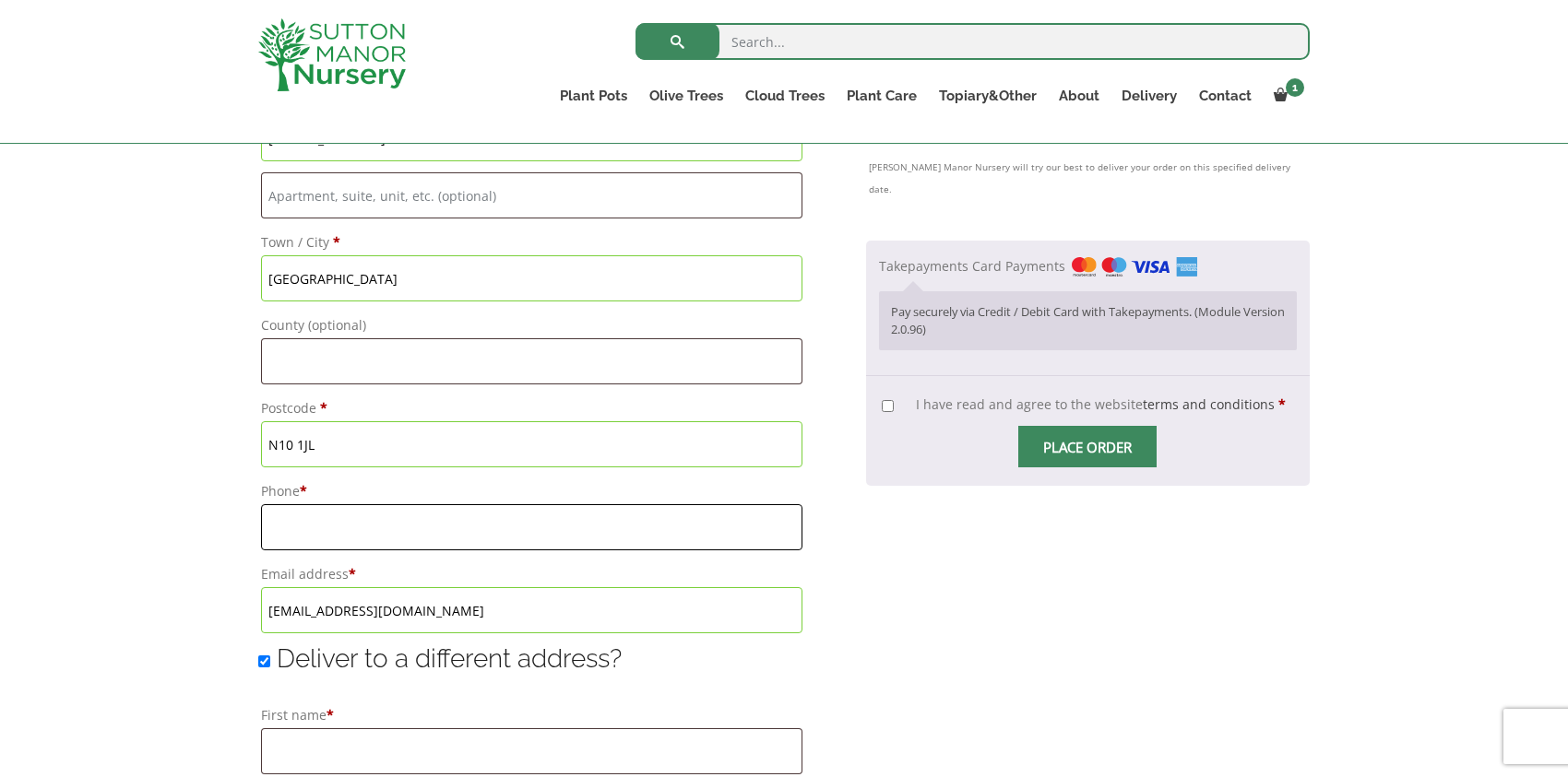
click at [411, 520] on input "Phone *" at bounding box center [532, 527] width 541 height 46
type input "07736846578"
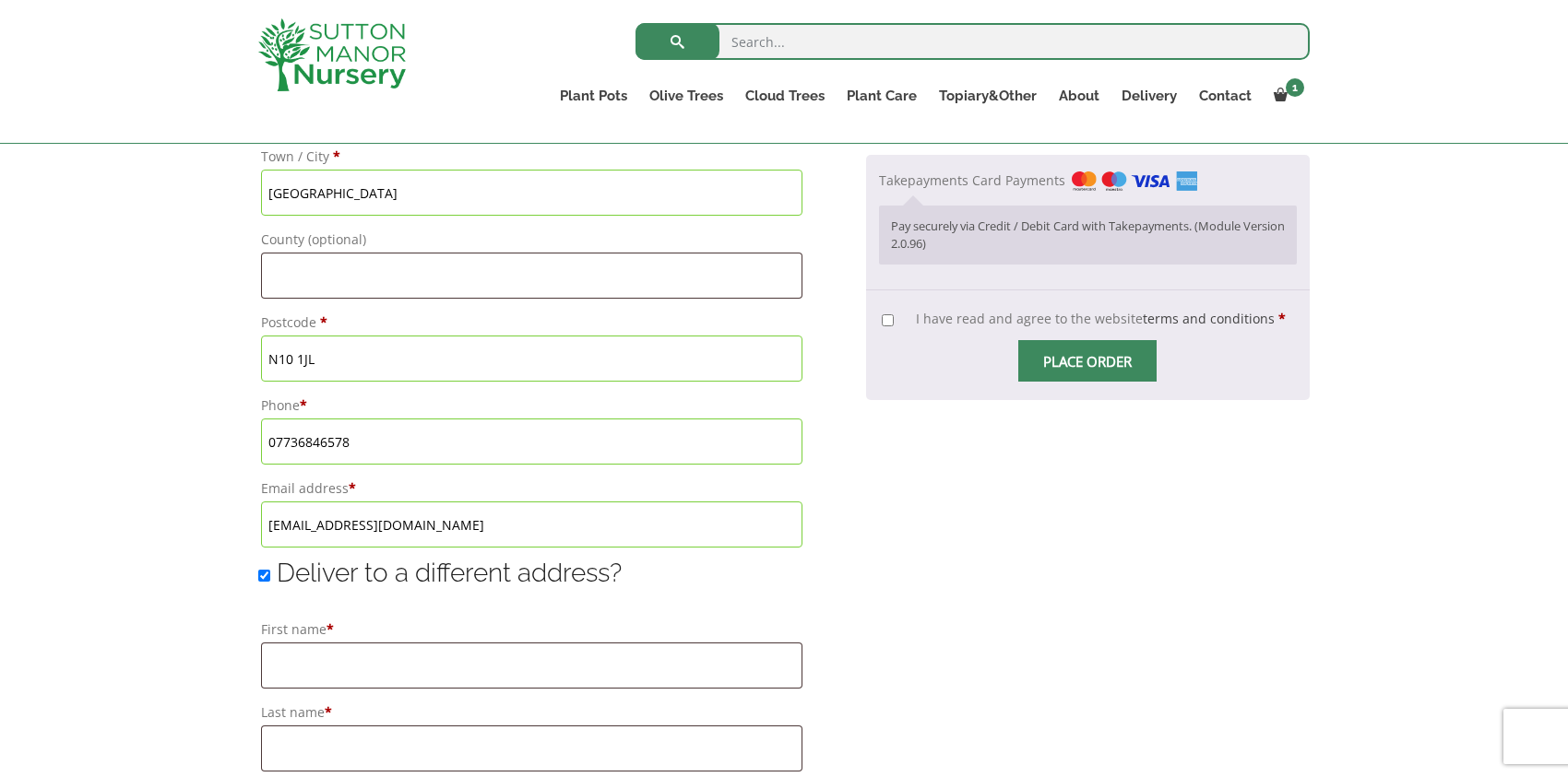
scroll to position [554, 0]
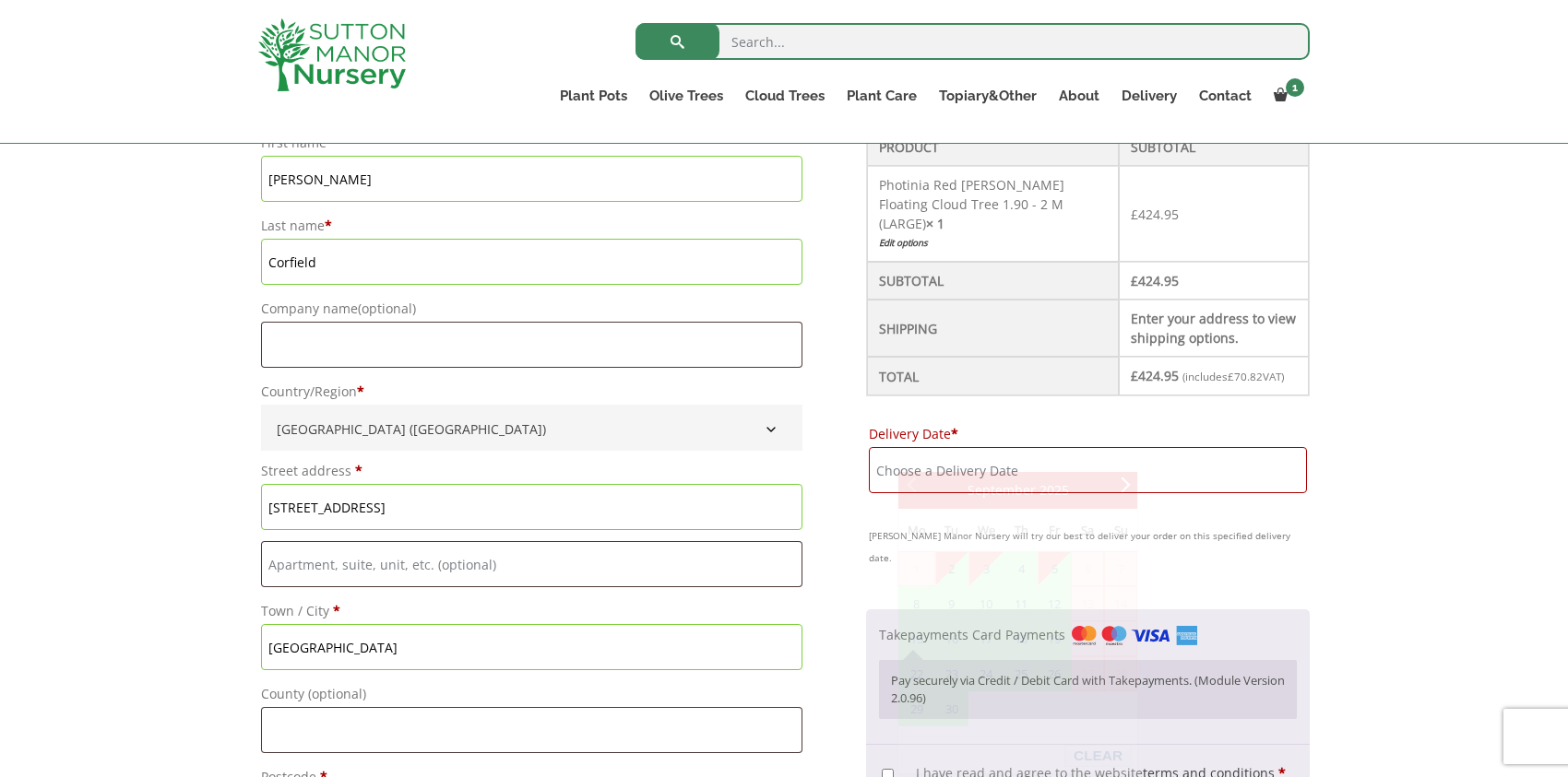
click at [956, 447] on input "Delivery Date *" at bounding box center [1087, 470] width 438 height 46
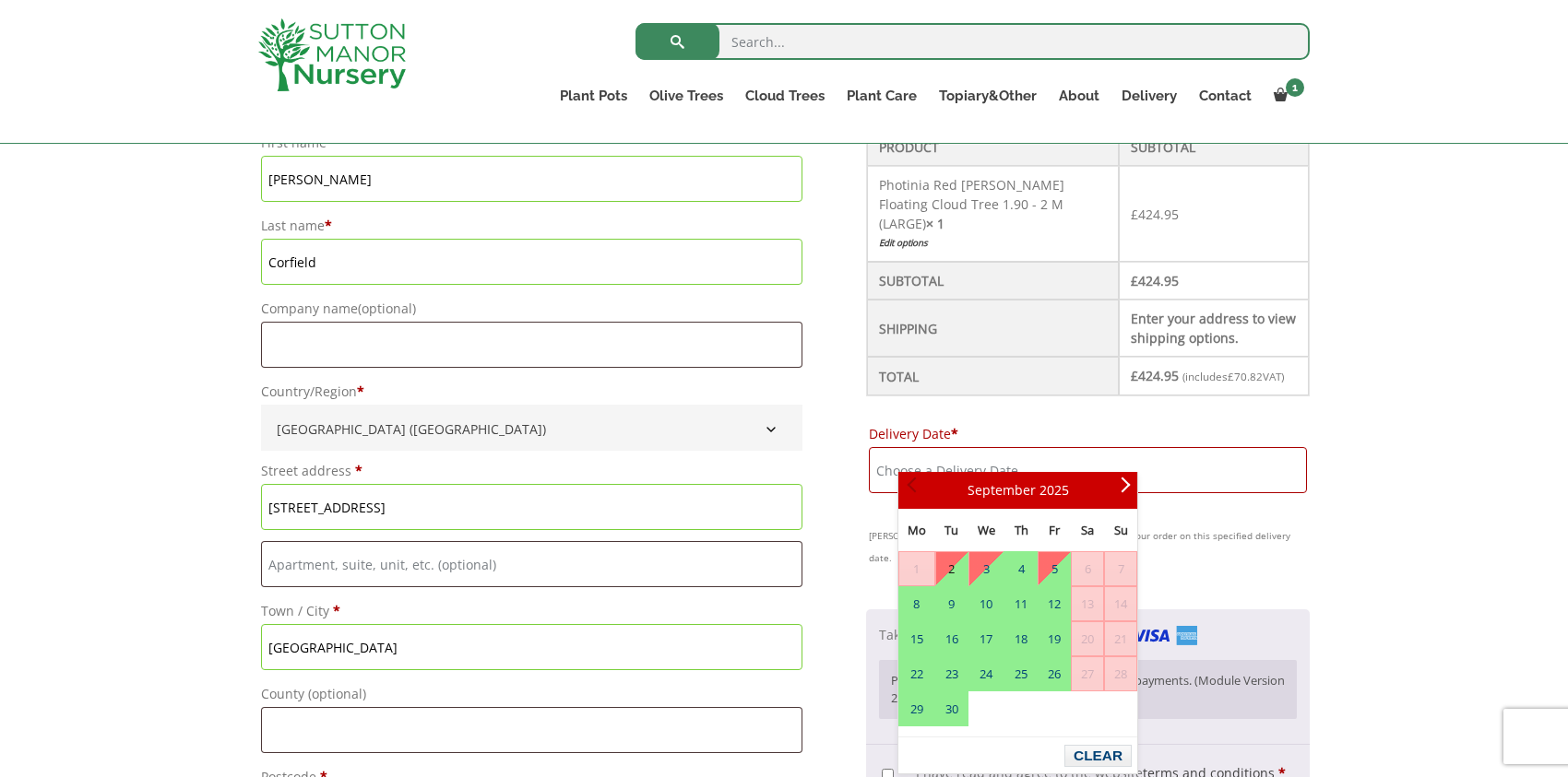
click at [912, 488] on span "Prev" at bounding box center [914, 490] width 15 height 15
click at [953, 570] on link "2" at bounding box center [951, 569] width 31 height 33
type input "[DATE]"
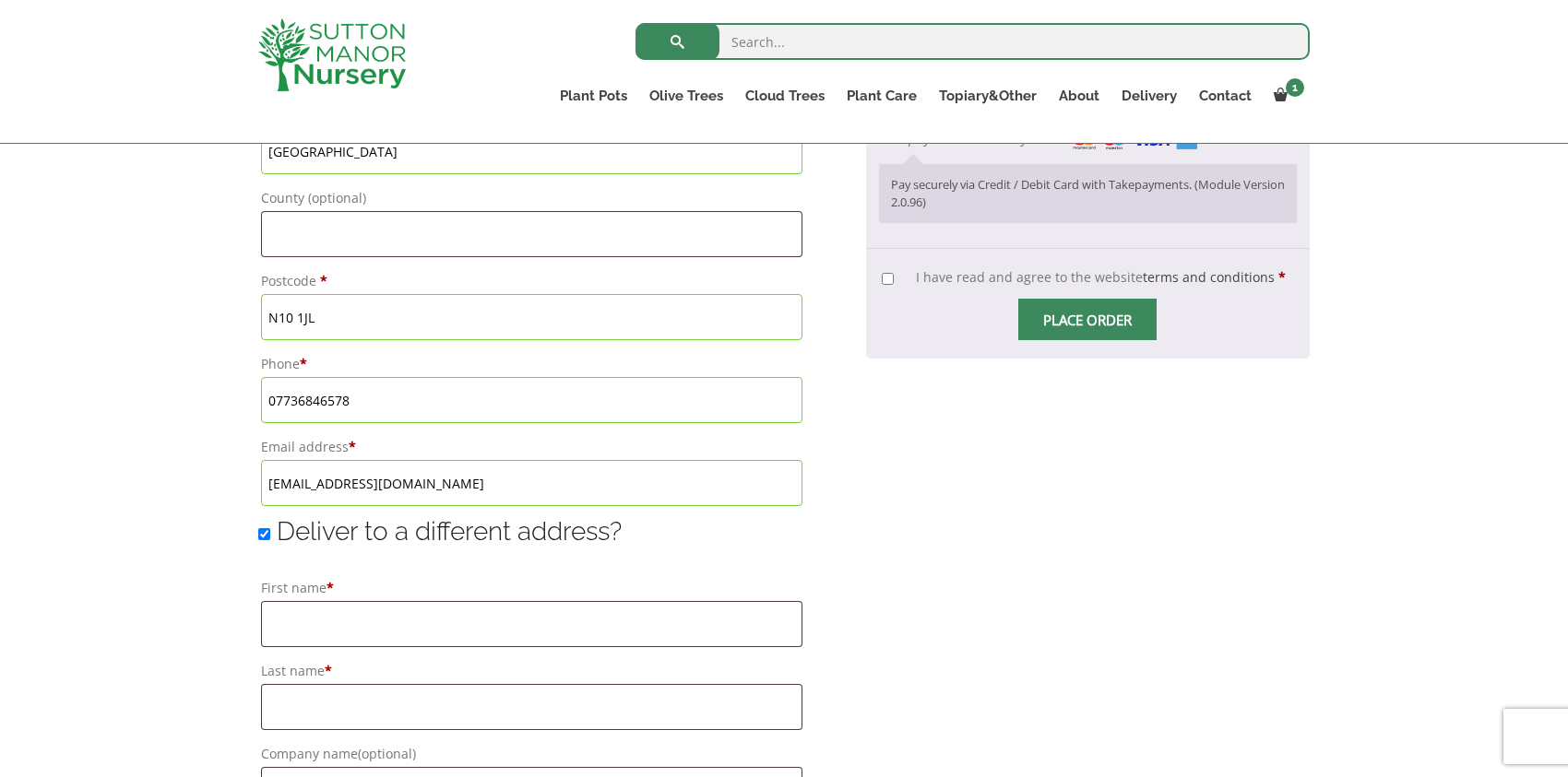
scroll to position [1107, 0]
